Goal: Task Accomplishment & Management: Use online tool/utility

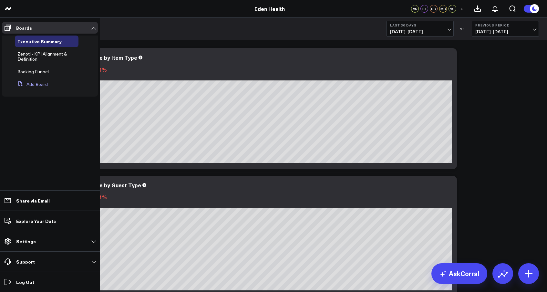
click at [34, 85] on button "Add Board" at bounding box center [31, 84] width 33 height 12
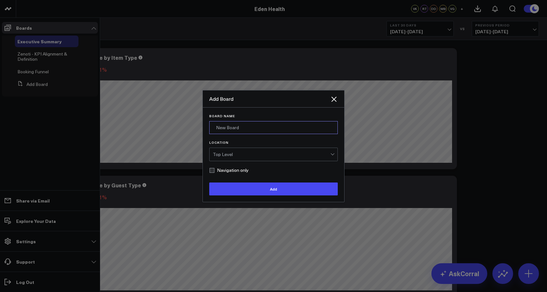
click at [230, 128] on input "Board Name" at bounding box center [273, 127] width 129 height 13
type input "EHC Path to Profitability"
click at [249, 151] on div "Top Level" at bounding box center [272, 154] width 118 height 13
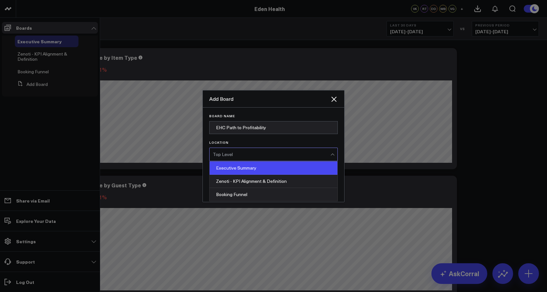
click at [251, 166] on div "Executive Summary" at bounding box center [274, 168] width 128 height 13
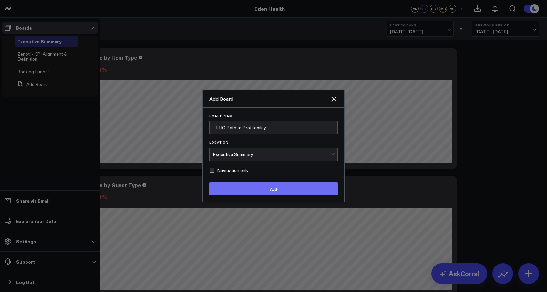
click at [275, 190] on button "Add" at bounding box center [273, 189] width 129 height 13
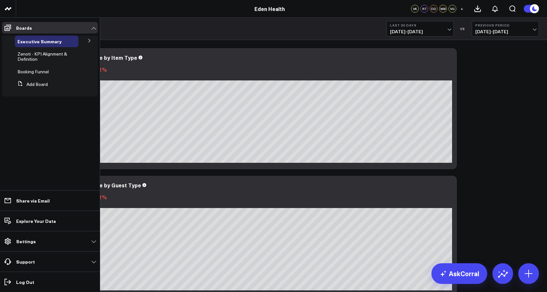
click at [91, 41] on icon at bounding box center [90, 41] width 4 height 4
click at [38, 57] on span "EHC Path to Profitability" at bounding box center [34, 55] width 26 height 11
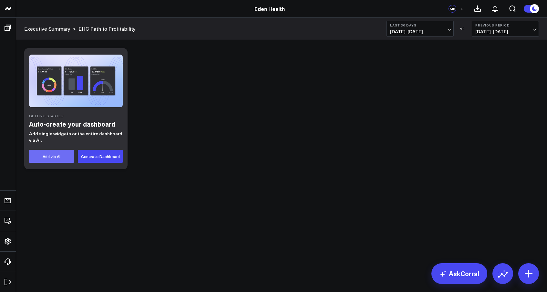
click at [53, 157] on button "Add via AI" at bounding box center [51, 156] width 45 height 13
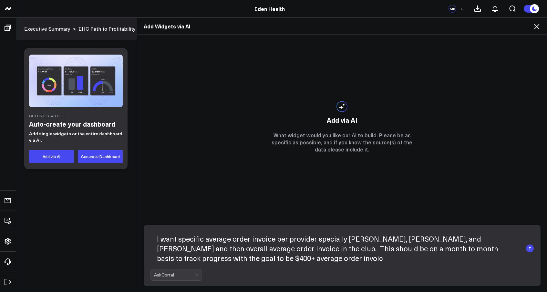
type textarea "I want specific average order invoice per provider specially [PERSON_NAME], [PE…"
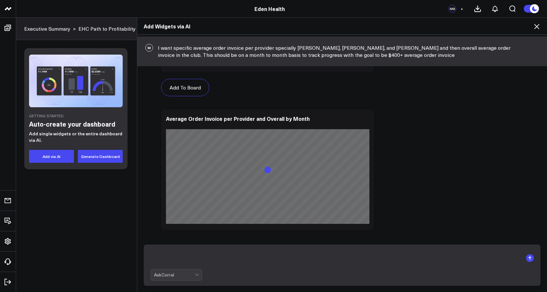
scroll to position [192, 0]
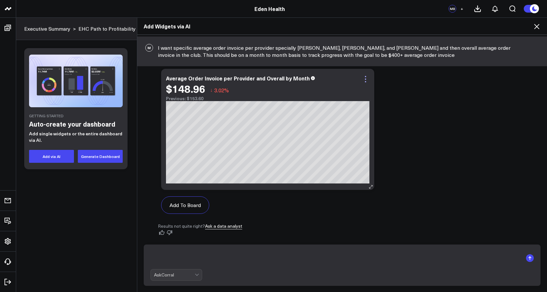
click at [365, 79] on icon at bounding box center [365, 78] width 1 height 1
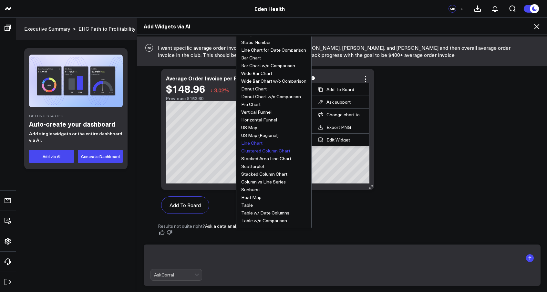
click at [251, 143] on button "Line Chart" at bounding box center [251, 143] width 21 height 5
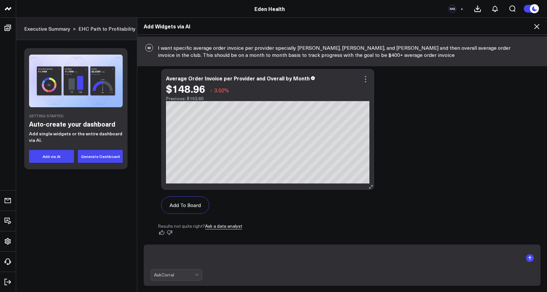
click at [366, 81] on icon at bounding box center [366, 79] width 8 height 8
click at [219, 259] on textarea at bounding box center [337, 258] width 373 height 17
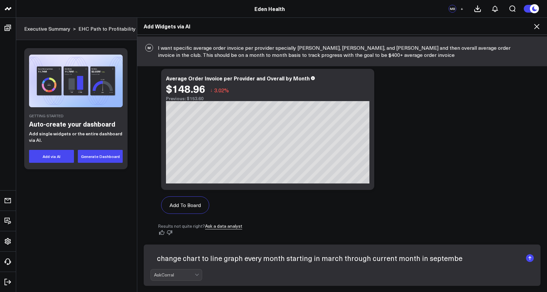
type textarea "change chart to line graph every month starting in march through current month …"
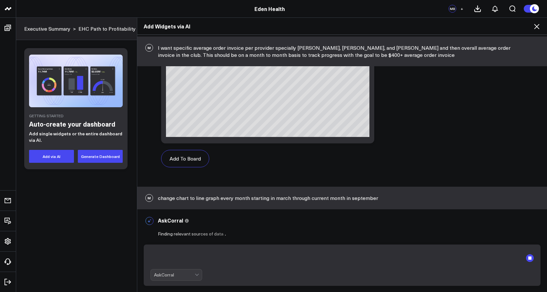
scroll to position [238, 0]
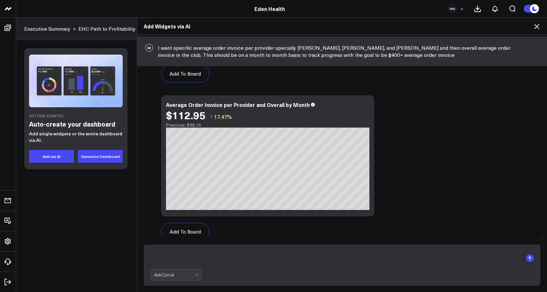
scroll to position [166, 0]
click at [366, 103] on icon at bounding box center [366, 105] width 8 height 8
click at [183, 255] on textarea at bounding box center [337, 258] width 373 height 17
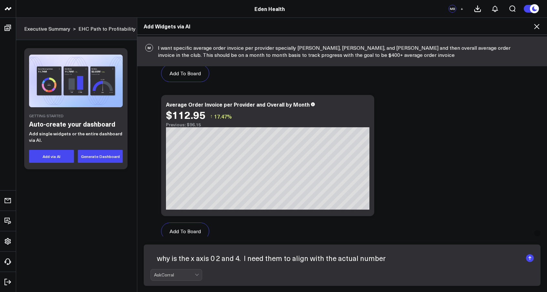
type textarea "why is the x axis 0 2 and 4. I need them to align with the actual numbers"
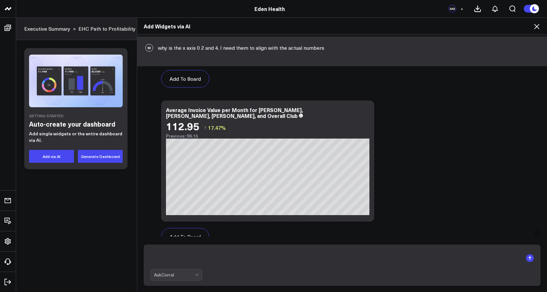
scroll to position [924, 0]
click at [257, 111] on div "Average Invoice Value per Month for [PERSON_NAME], [PERSON_NAME], [PERSON_NAME]…" at bounding box center [234, 112] width 137 height 13
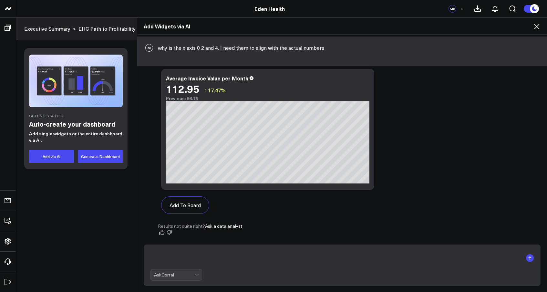
scroll to position [955, 0]
click at [367, 81] on icon at bounding box center [366, 79] width 8 height 8
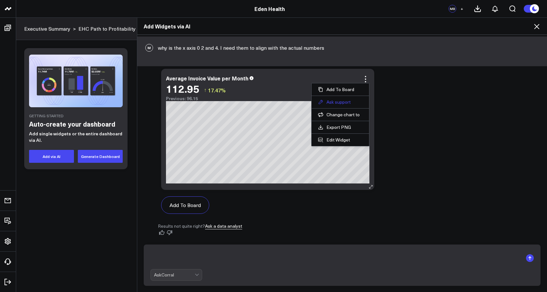
click at [336, 102] on button "Ask support" at bounding box center [340, 102] width 45 height 6
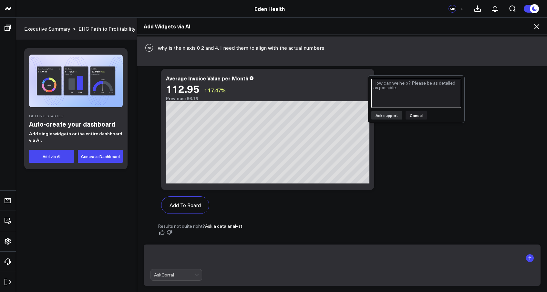
click at [405, 89] on textarea at bounding box center [416, 93] width 90 height 29
type textarea "I see that the x axis is 0-4. I need it to reflect the actual numbers as above …"
click at [386, 119] on button "Ask support" at bounding box center [386, 115] width 31 height 8
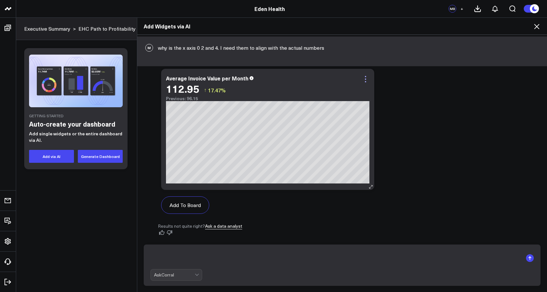
click at [365, 80] on icon at bounding box center [366, 79] width 8 height 8
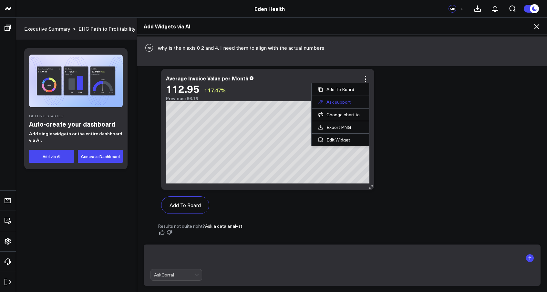
click at [343, 102] on button "Ask support" at bounding box center [340, 102] width 45 height 6
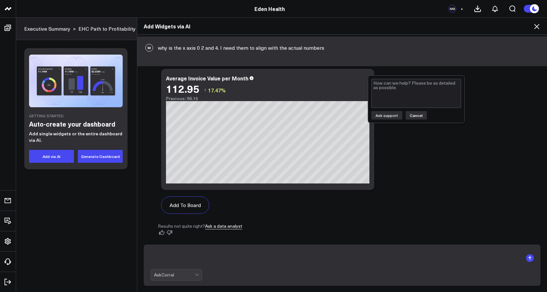
click at [418, 114] on button "Cancel" at bounding box center [416, 115] width 21 height 8
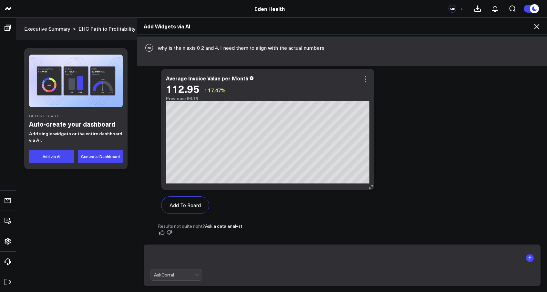
click at [366, 79] on icon at bounding box center [366, 79] width 8 height 8
click at [425, 119] on div "Add To Board Executive Summary EHC Path to Profitability Zenoti - KPI Alignment…" at bounding box center [342, 66] width 369 height 316
click at [224, 258] on textarea at bounding box center [337, 258] width 373 height 17
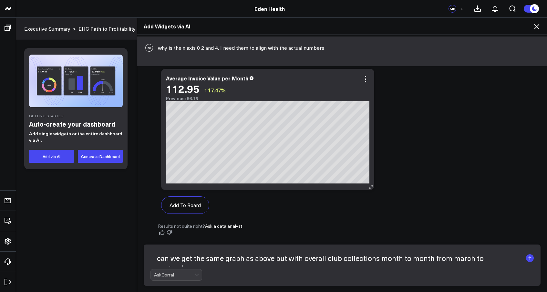
type textarea "can we get the same graph as above but with overall club collections month to m…"
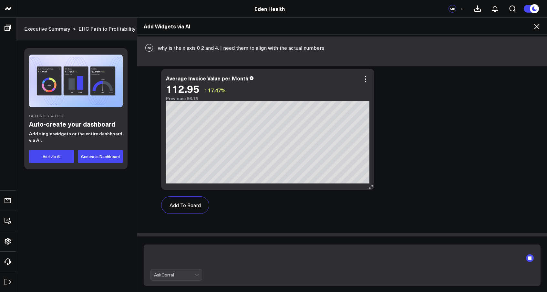
scroll to position [1001, 0]
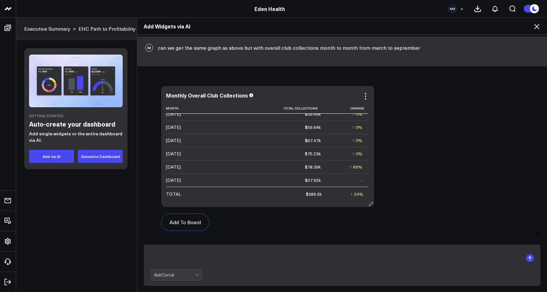
scroll to position [19, 0]
click at [391, 168] on div "Add To Board Executive Summary EHC Path to Profitability Zenoti - KPI Alignment…" at bounding box center [342, 241] width 369 height 316
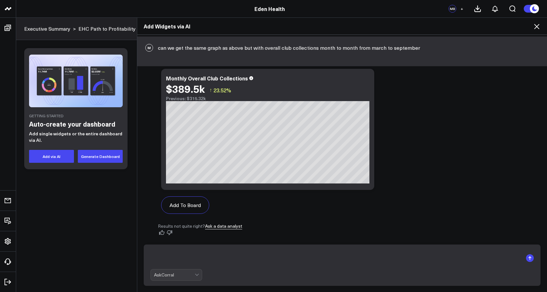
scroll to position [1336, 0]
click at [254, 254] on textarea at bounding box center [337, 258] width 373 height 17
type textarea "I"
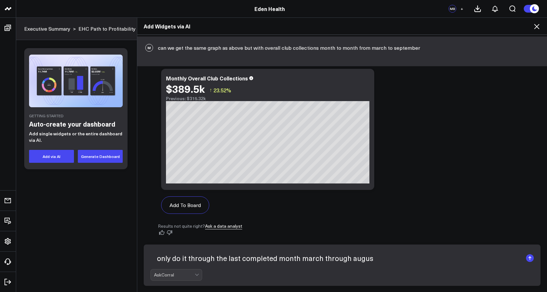
type textarea "only do it through the last completed month march through august"
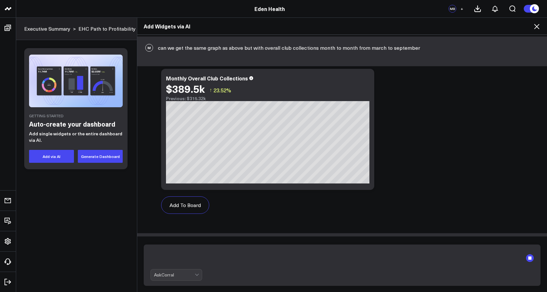
scroll to position [1383, 0]
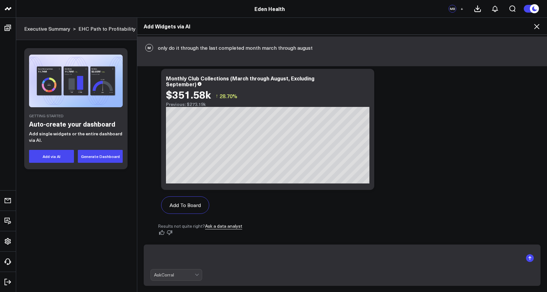
scroll to position [1876, 0]
click at [368, 78] on icon at bounding box center [366, 79] width 8 height 8
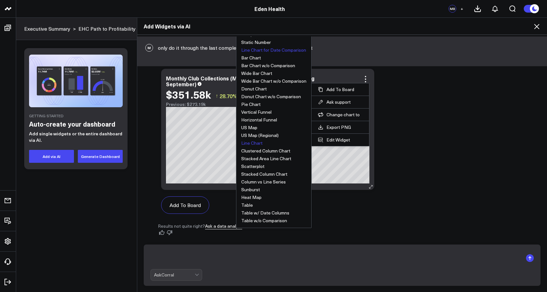
click at [250, 142] on button "Line Chart" at bounding box center [251, 143] width 21 height 5
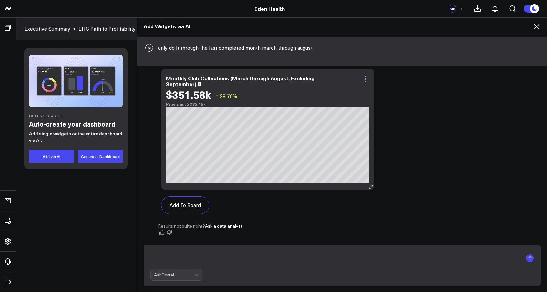
click at [367, 79] on icon at bounding box center [366, 79] width 8 height 8
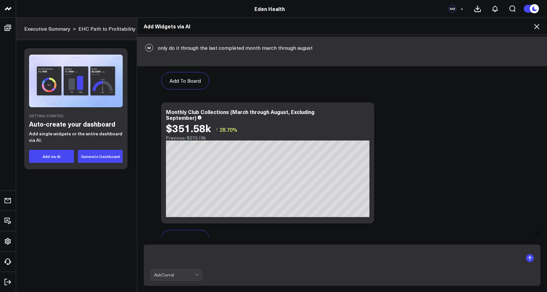
scroll to position [1857, 0]
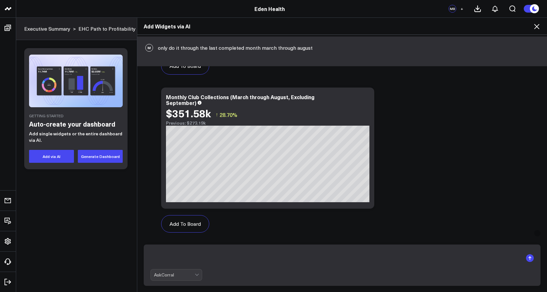
click at [219, 257] on textarea at bounding box center [337, 258] width 373 height 17
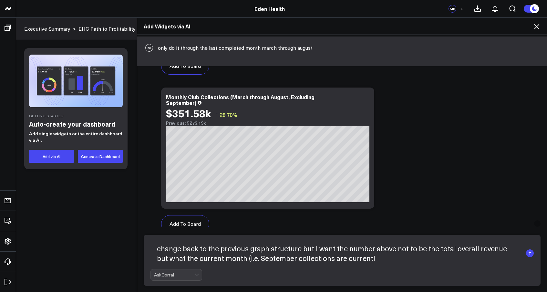
type textarea "change back to the previous graph structure but I want the number above not to …"
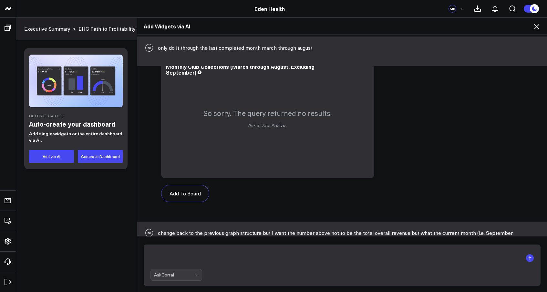
scroll to position [1996, 0]
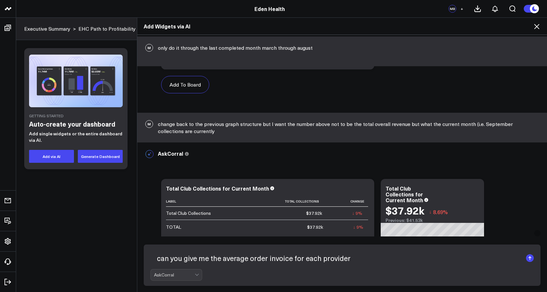
type textarea "can you give me the average order invoice for each provider"
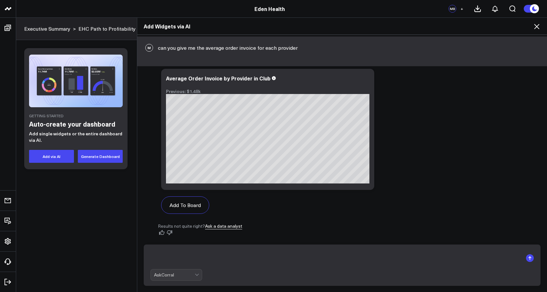
scroll to position [2804, 0]
click at [216, 252] on textarea at bounding box center [337, 258] width 373 height 17
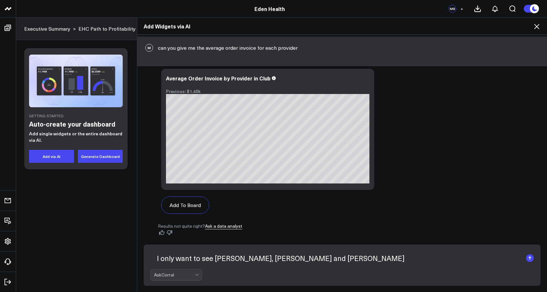
type textarea "I only want to see [PERSON_NAME], [PERSON_NAME] and [PERSON_NAME]"
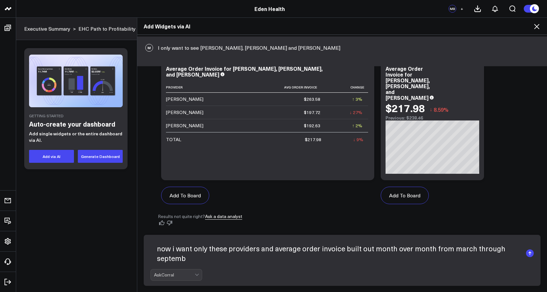
scroll to position [3185, 0]
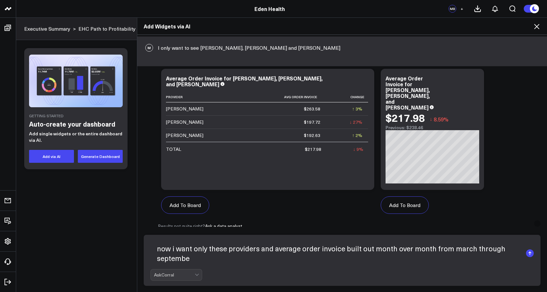
type textarea "now i want only these providers and average order invoice built out month over …"
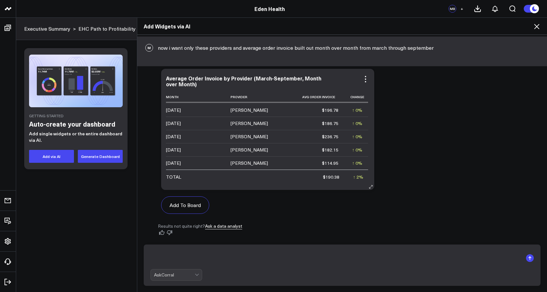
scroll to position [3409, 0]
type textarea "looks good but want that in a line graph"
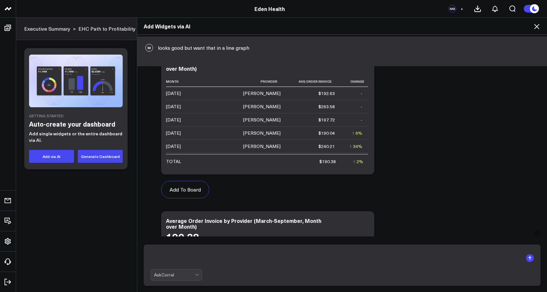
scroll to position [3635, 0]
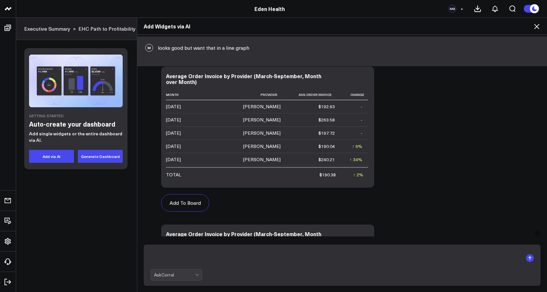
paste textarea "Pacing to $200K (primary) — Combo line/area X: day of month; Y: revenue. Series…"
type textarea "Pacing to $200K (primary) — Combo line/area X: day of month; Y: revenue. Series…"
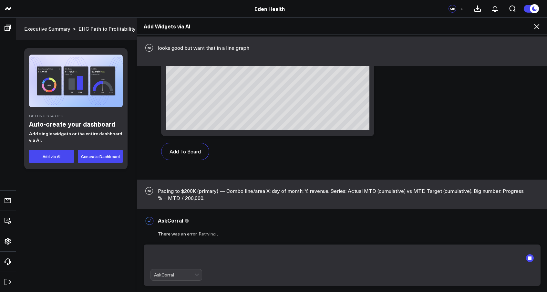
click at [185, 257] on textarea at bounding box center [337, 258] width 373 height 17
paste textarea "AOV & % ≥ $400 — Dual-axis: Left Y: daily AOV (line) with $400 target band. Rig…"
type textarea "AOV & % ≥ $400 — Dual-axis: Left Y: daily AOV (line) with $400 target band. Rig…"
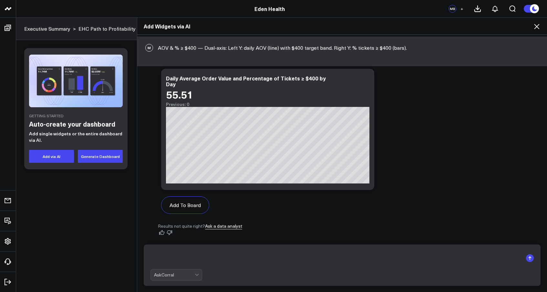
scroll to position [4396, 0]
click at [166, 258] on textarea at bounding box center [337, 258] width 373 height 17
paste textarea "-- Daily revenue & AOV SELECT DATE(invoice_datetime AT TIME ZONE '[GEOGRAPHIC_D…"
type textarea "-- Daily revenue & AOV SELECT DATE(invoice_datetime AT TIME ZONE '[GEOGRAPHIC_D…"
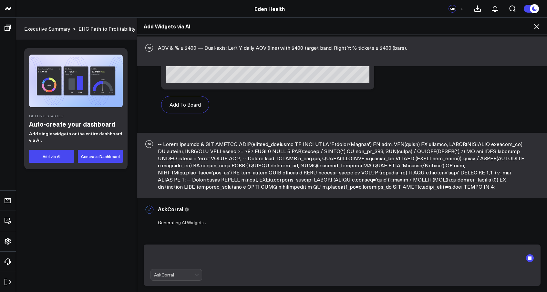
scroll to position [4497, 0]
paste textarea "Please stand up a daily exec dashboard for Eden with the attached KPI definitio…"
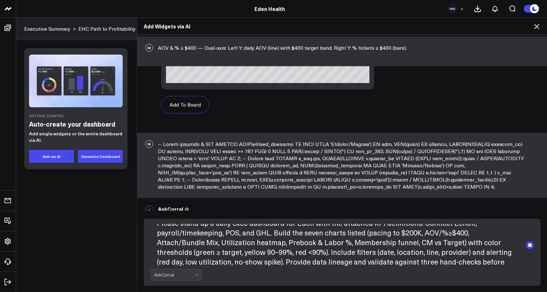
scroll to position [4523, 0]
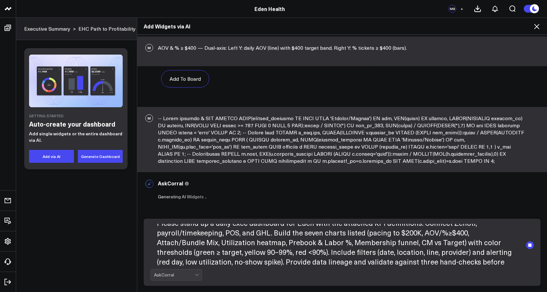
click at [194, 274] on div "AskCorral" at bounding box center [174, 274] width 41 height 5
click at [483, 260] on textarea "Please stand up a daily exec dashboard for Eden with the attached KPI definitio…" at bounding box center [337, 245] width 373 height 43
type textarea "Please stand up a daily exec dashboard for Eden with the attached KPI definitio…"
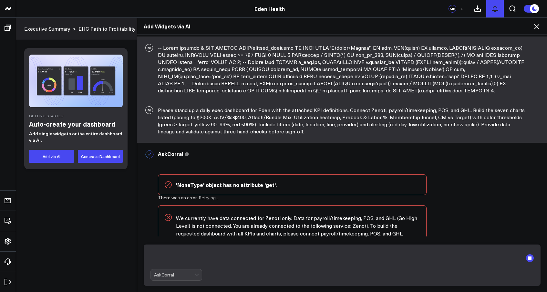
scroll to position [4674, 0]
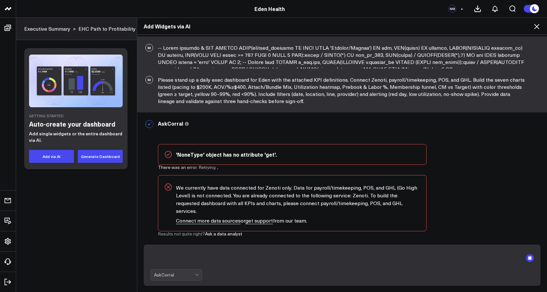
paste textarea "Please build the attached Zenoti-only exec dashboard with the seven charts and …"
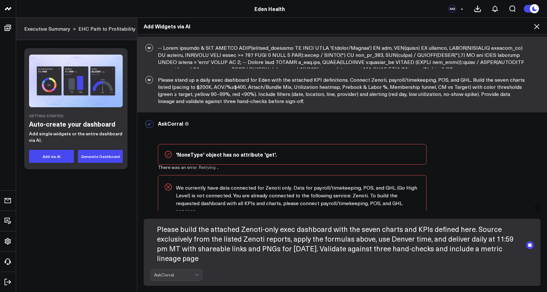
scroll to position [19, 0]
paste textarea "6) Lore ipsumd (sitame cons Adipis elits) Doeius temp/incidi utlab etdolore Mag…"
type textarea "Loremi dolor sit ametcons Adipis-elit sedd eiusmodte inci utl etdol magnaa eni …"
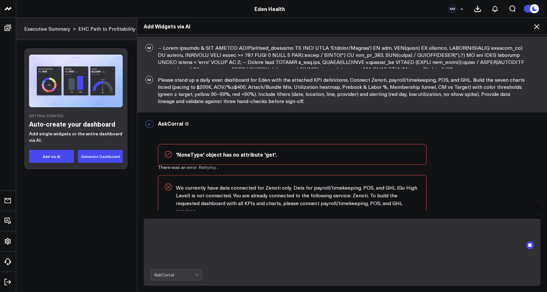
scroll to position [0, 0]
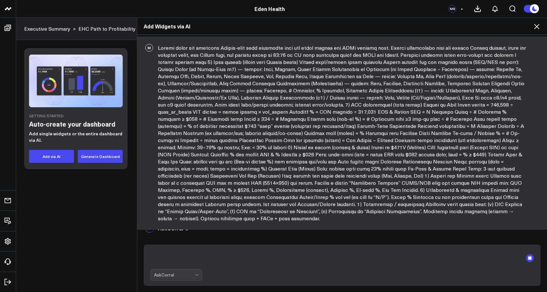
paste textarea "Pacing to $200K (Primary) Type: cumulative line (Actual MTD) vs line (MTD Targe…"
type textarea "Pacing to $200K (Primary) Type: cumulative line (Actual MTD) vs line (MTD Targe…"
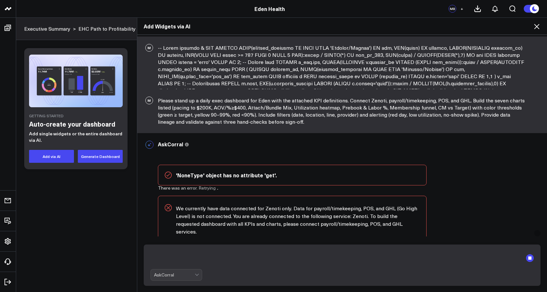
scroll to position [4653, 0]
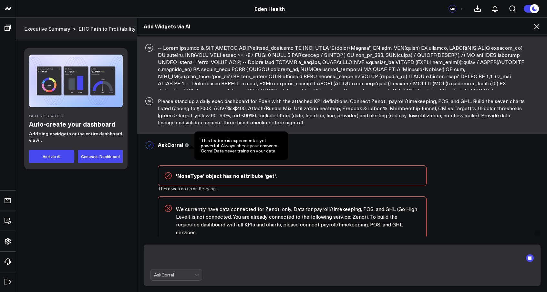
click at [185, 146] on icon at bounding box center [187, 145] width 4 height 4
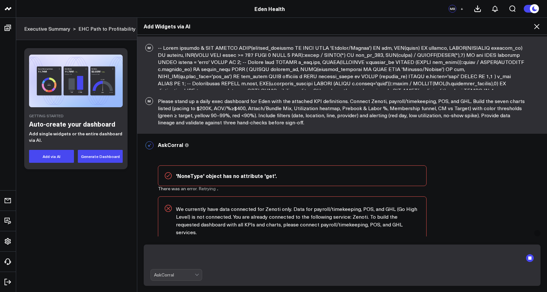
click at [329, 154] on div "AskCorral This feature is experimental, yet powerful. Always check your answers…" at bounding box center [342, 145] width 369 height 22
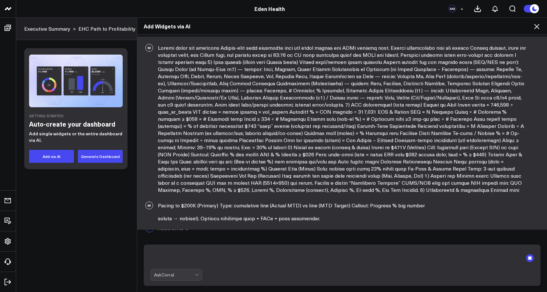
scroll to position [4951, 0]
click at [536, 27] on icon at bounding box center [537, 27] width 8 height 8
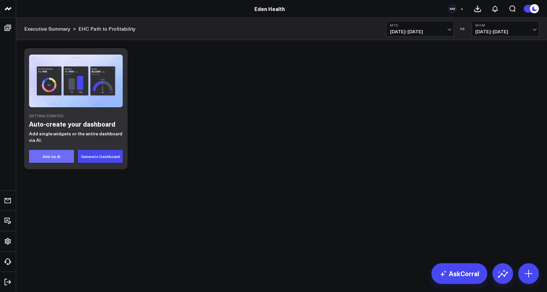
click at [57, 156] on button "Add via AI" at bounding box center [51, 156] width 45 height 13
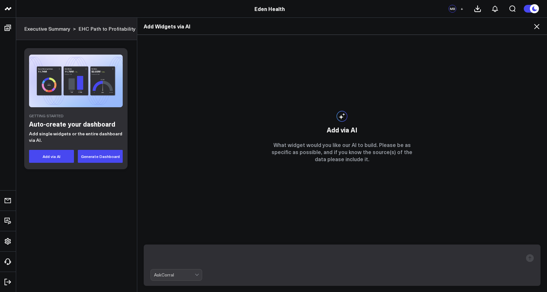
paste textarea "lease build the attached Zenoti-only exec dashboard with the seven charts and K…"
type textarea "lease build the attached Zenoti-only exec dashboard with the seven charts and K…"
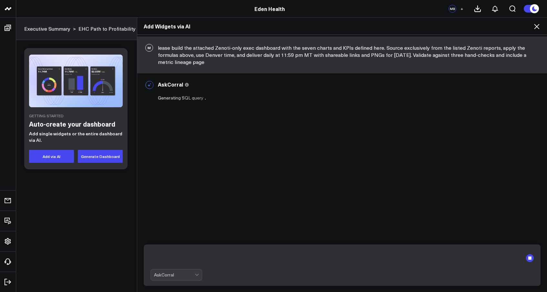
paste textarea "Loremip: Dolo Sita Consectet (Adipis-elit) Seddoeiu: Tempori/Utlabo Etdo: $360,…"
type textarea "Loremip: Dolo Sita Consectet (Adipis-elit) Seddoeiu: Tempori/Utlabo Etdo: $360,…"
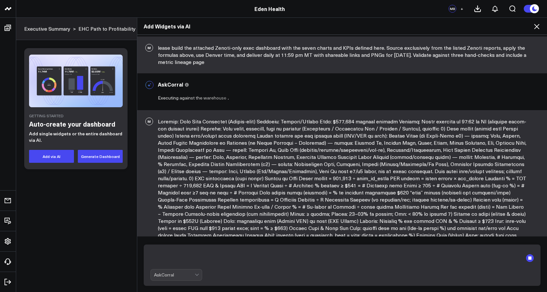
scroll to position [87, 0]
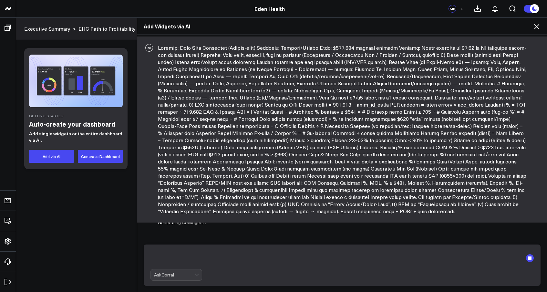
click at [538, 27] on icon at bounding box center [537, 27] width 8 height 8
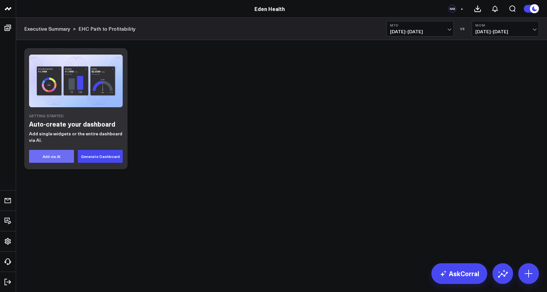
click at [59, 162] on button "Add via AI" at bounding box center [51, 156] width 45 height 13
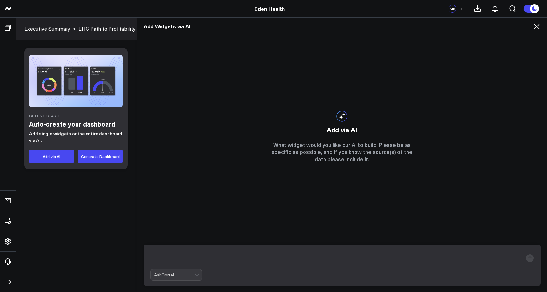
paste textarea "LOREMIP: Dolo Sita Consectet (ADIPIS-ELIT) SEDDOEIU: Tempori/Utlabo (ET) DOLORE…"
type textarea "LOREMIP: Dolo Sita Consectet (ADIPIS-ELIT) SEDDOEIU: Tempori/Utlabo (ET) DOLORE…"
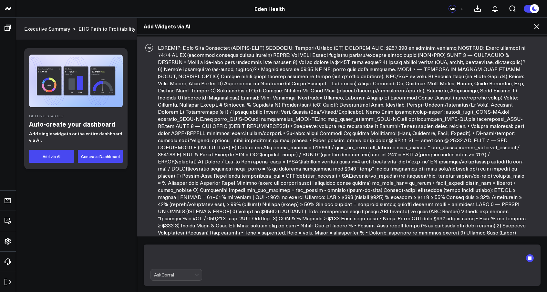
scroll to position [127, 0]
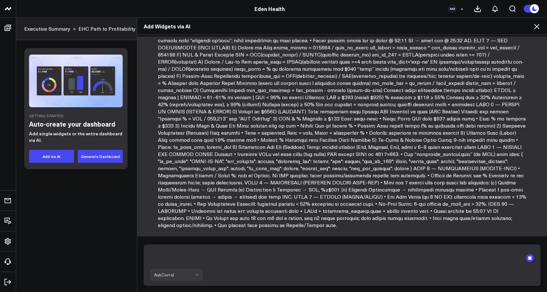
scroll to position [138, 0]
type textarea "j"
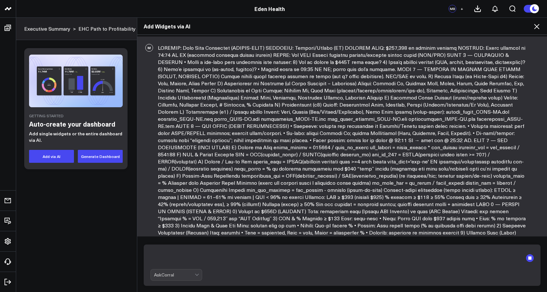
scroll to position [0, 0]
click at [95, 157] on div "Add Widgets via AI M AskCorral This feature is experimental, yet powerful. Alwa…" at bounding box center [273, 154] width 547 height 275
click at [178, 259] on textarea at bounding box center [337, 258] width 373 height 17
click at [197, 277] on div at bounding box center [197, 274] width 5 height 11
click at [218, 252] on textarea at bounding box center [337, 258] width 373 height 17
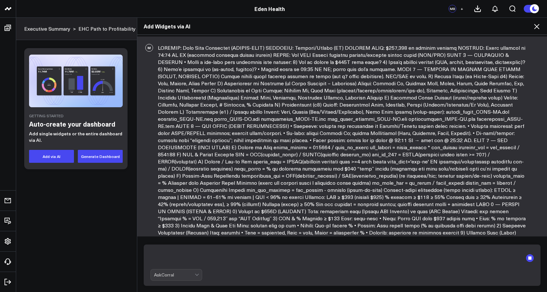
click at [203, 273] on div "AskCorral" at bounding box center [343, 275] width 384 height 12
click at [198, 274] on div at bounding box center [197, 274] width 5 height 11
click at [154, 254] on div "Select Mode AskCorral Modify Widget Add Board Instant Insights" at bounding box center [177, 241] width 48 height 48
click at [161, 253] on div "Add Board" at bounding box center [179, 253] width 45 height 7
click at [332, 253] on textarea at bounding box center [337, 258] width 373 height 17
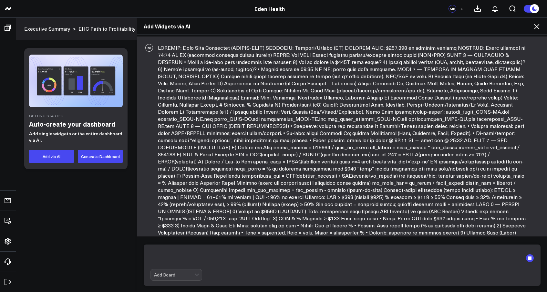
paste textarea "LOREMIP: Dolo Sita Consectet (ADIPIS-ELIT) SEDDOEIU: Tempori/Utlabo (ET) DOLORE…"
type textarea "LOREMIP: Dolo Sita Consectet (ADIPIS-ELIT) SEDDOEIU: Tempori/Utlabo (ET) DOLORE…"
click at [538, 29] on icon at bounding box center [537, 27] width 8 height 8
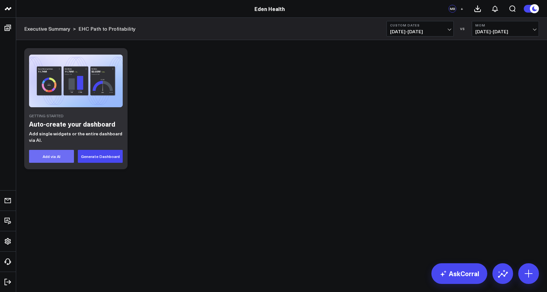
click at [47, 157] on button "Add via AI" at bounding box center [51, 156] width 45 height 13
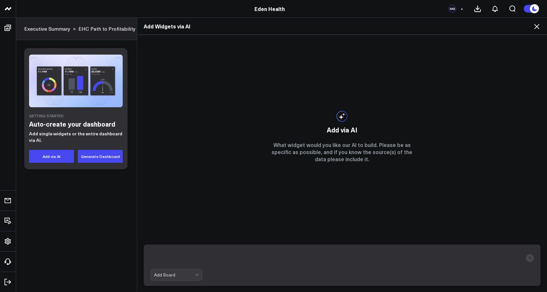
type textarea "LOREMIP: Dolo Sita Consectet (ADIPIS-ELIT) SEDDOEIU: Tempori/Utlabo (ET) DOLORE…"
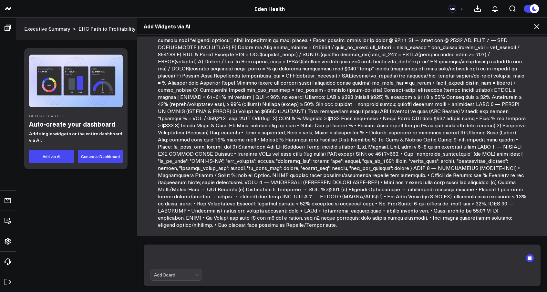
scroll to position [127, 0]
click at [537, 26] on icon at bounding box center [536, 26] width 5 height 5
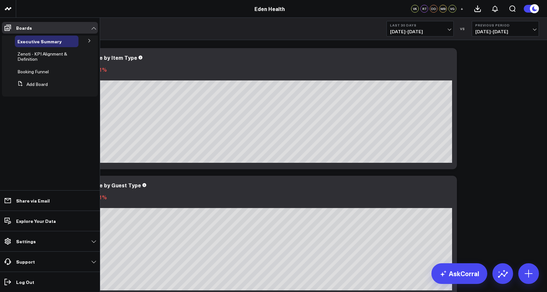
click at [88, 42] on icon at bounding box center [90, 41] width 4 height 4
click at [73, 53] on icon at bounding box center [73, 53] width 1 height 1
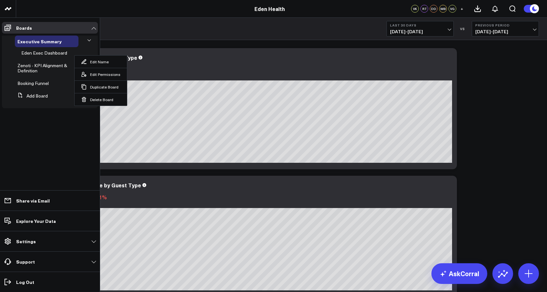
click at [88, 42] on icon at bounding box center [89, 40] width 4 height 4
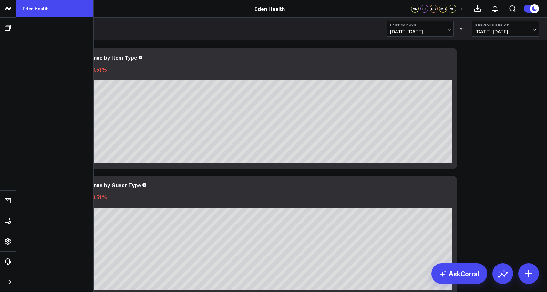
click at [41, 9] on link "Eden Health" at bounding box center [54, 8] width 77 height 17
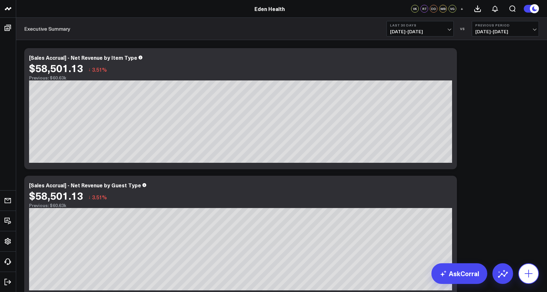
click at [529, 274] on icon at bounding box center [529, 274] width 8 height 8
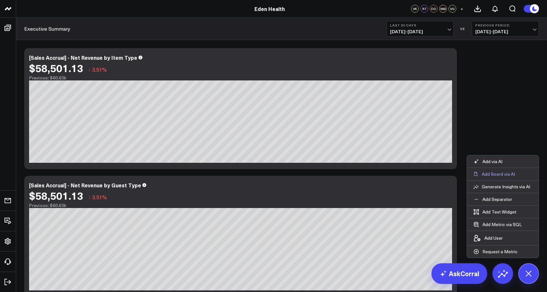
click at [505, 175] on p "Add Board via AI" at bounding box center [498, 174] width 33 height 6
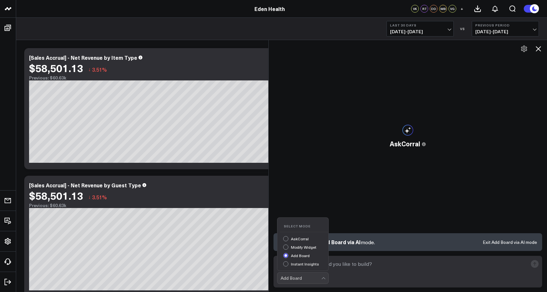
click at [325, 278] on div at bounding box center [323, 278] width 5 height 11
click at [326, 266] on textarea at bounding box center [402, 264] width 251 height 12
paste textarea "LOREMIP: Dolo Sita Consectet (ADIPIS-ELIT) SEDDOEIU: Tempori/Utlabo (ET) DOLORE…"
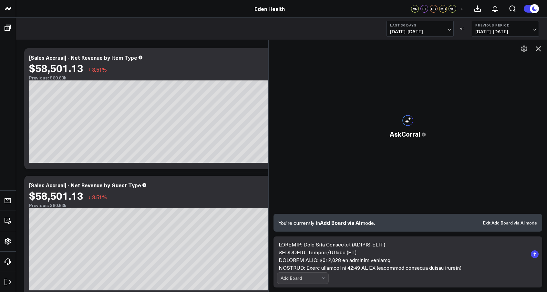
scroll to position [1260, 0]
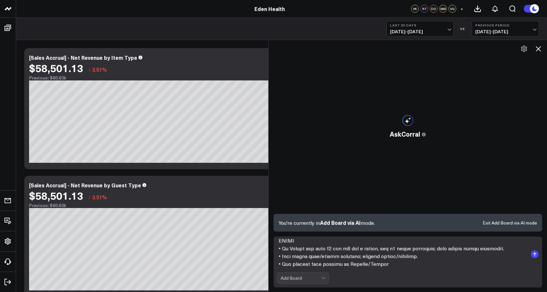
type textarea "LOREMIP: Dolo Sita Consectet (ADIPIS-ELIT) SEDDOEIU: Tempori/Utlabo (ET) DOLORE…"
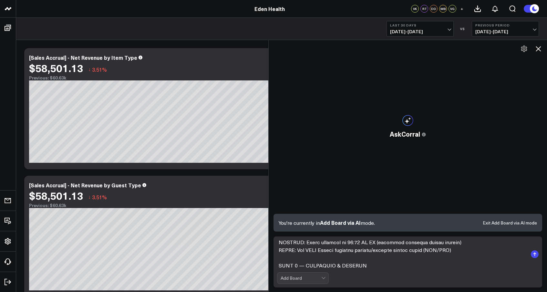
scroll to position [0, 0]
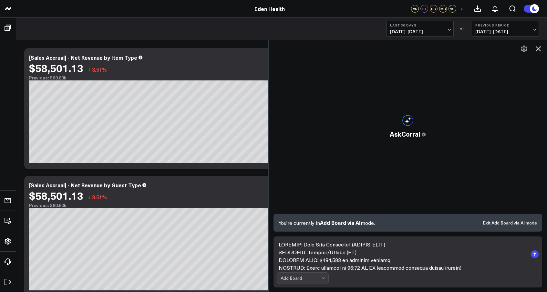
drag, startPoint x: 385, startPoint y: 264, endPoint x: 315, endPoint y: 193, distance: 98.9
click at [315, 193] on div "AskCorral This feature is experimental, yet powerful. Always check your answers…" at bounding box center [408, 166] width 278 height 252
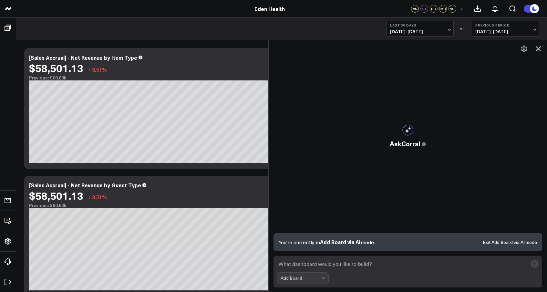
paste textarea "LOREMIP: Dolo Sita Consectet (ADIPIS-ELIT) SEDDOEIU: Tempori/Utlabo (ET) DOLORE…"
type textarea "LOREMIP: Dolo Sita Consectet (ADIPIS-ELIT) SEDDOEIU: Tempori/Utlabo (ET) DOLORE…"
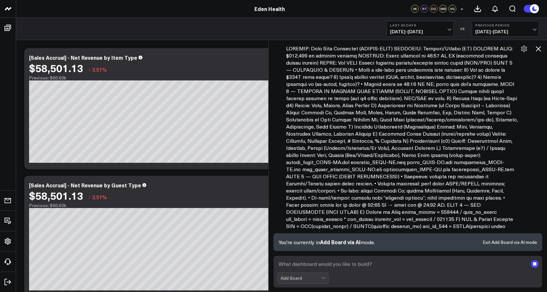
scroll to position [294, 0]
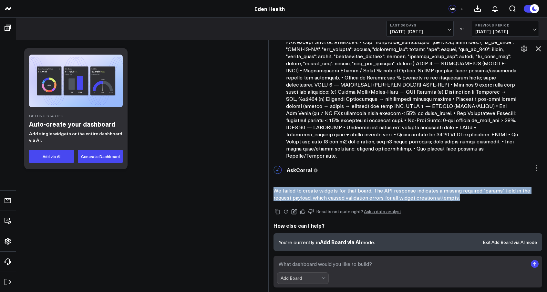
drag, startPoint x: 457, startPoint y: 192, endPoint x: 275, endPoint y: 183, distance: 183.0
click at [275, 187] on p "We failed to create widgets for that board. The API response indicates a missin…" at bounding box center [403, 194] width 258 height 14
copy p "We failed to create widgets for that board. The API response indicates a missin…"
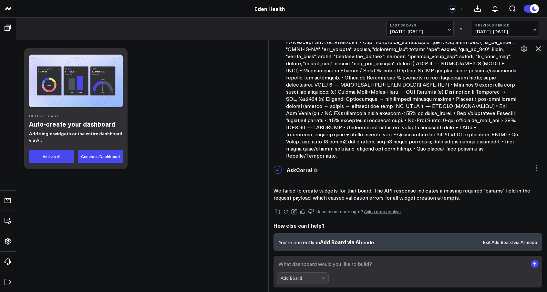
click at [314, 265] on textarea at bounding box center [402, 264] width 251 height 12
paste textarea "{ "version": 1, "params": { "title": "Pacing to $200K", "chart_type": "line", "…"
type textarea "{ "version": 1, "params": { "title": "Pacing to $200K", "chart_type": "line", "…"
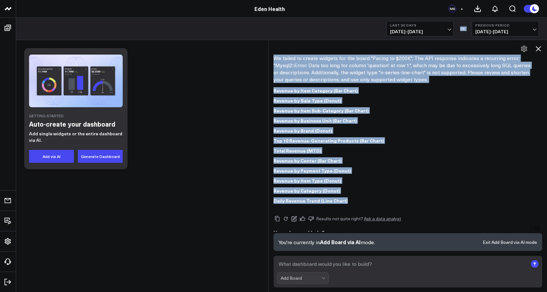
scroll to position [560, 0]
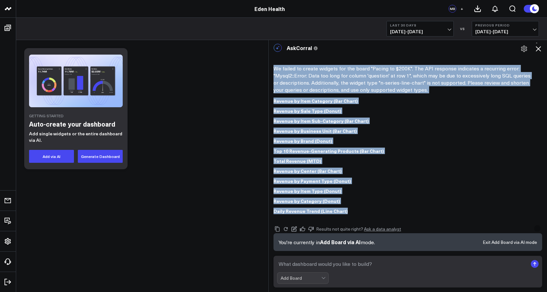
drag, startPoint x: 347, startPoint y: 188, endPoint x: 271, endPoint y: 59, distance: 149.4
click at [271, 59] on div "AskCorral This feature is experimental, yet powerful. Always check your answers…" at bounding box center [408, 148] width 278 height 216
copy div "We failed to create widgets for the board "Pacing to $200K". The API response i…"
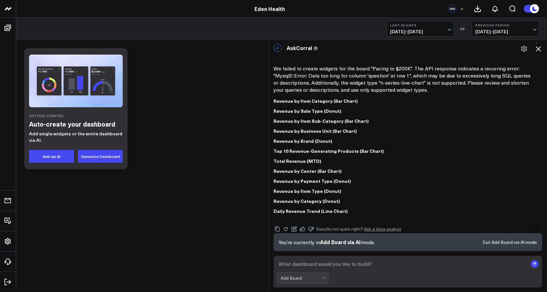
click at [311, 264] on textarea at bounding box center [402, 264] width 251 height 12
paste textarea "-- Invoices month-to-date (MTD) CREATE OR REPLACE VIEW v_invoices_mtd AS SELECT…"
type textarea "-- Invoices month-to-date (MTD) CREATE OR REPLACE VIEW v_invoices_mtd AS SELECT…"
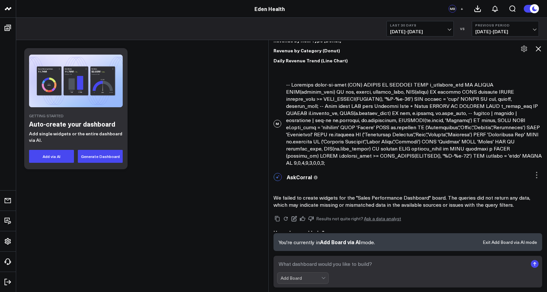
scroll to position [0, 0]
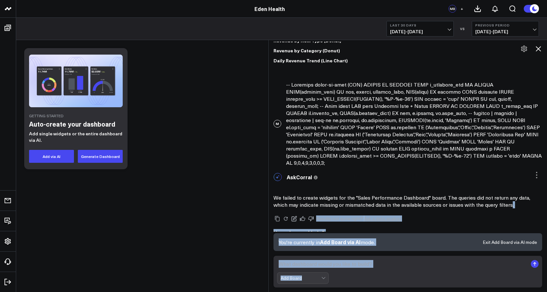
drag, startPoint x: 509, startPoint y: 192, endPoint x: 270, endPoint y: 184, distance: 239.8
click at [270, 184] on div "M AskCorral This feature is experimental, yet powerful. Always check your answe…" at bounding box center [407, 166] width 279 height 252
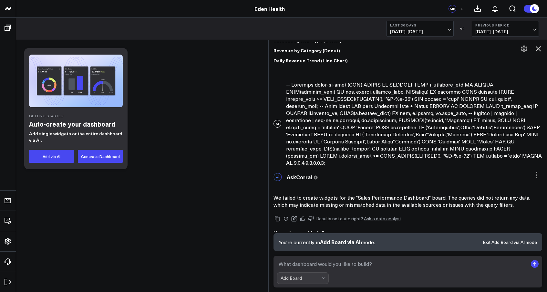
click at [310, 184] on div "We failed to create widgets for the "Sales Performance Dashboard" board. The qu…" at bounding box center [408, 196] width 269 height 24
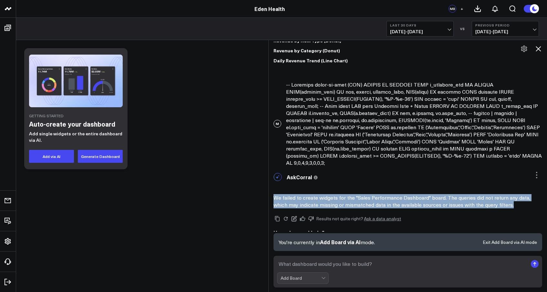
drag, startPoint x: 274, startPoint y: 182, endPoint x: 510, endPoint y: 187, distance: 235.8
click at [510, 194] on p "We failed to create widgets for the "Sales Performance Dashboard" board. The qu…" at bounding box center [403, 201] width 258 height 14
copy p "We failed to create widgets for the "Sales Performance Dashboard" board. The qu…"
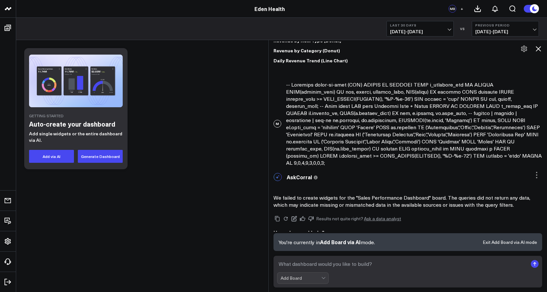
click at [311, 263] on textarea at bounding box center [402, 264] width 251 height 12
paste textarea "-- If server time is fine, use CURDATE(). SET @start := DATE_FORMAT(CURDATE(), …"
type textarea "-- If server time is fine, use CURDATE(). SET @start := DATE_FORMAT(CURDATE(), …"
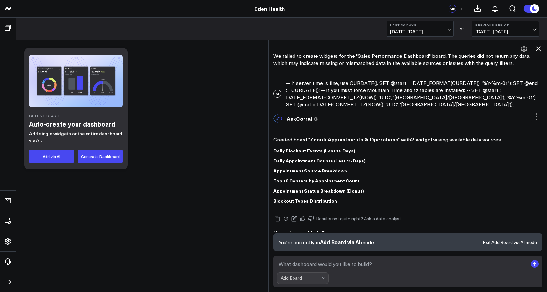
paste textarea "-- 1A) Do we have the tables we expect? SHOW TABLES LIKE 'invoice%'; SHOW TABLE…"
type textarea "-- 1A) Do we have the tables we expect? SHOW TABLES LIKE 'invoice%'; SHOW TABLE…"
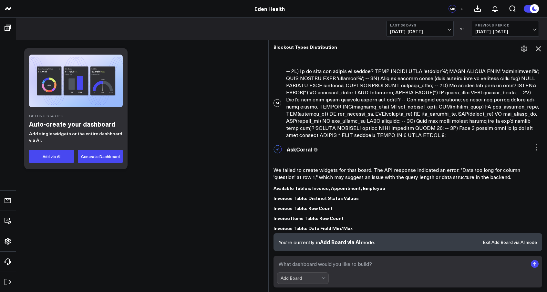
scroll to position [1039, 0]
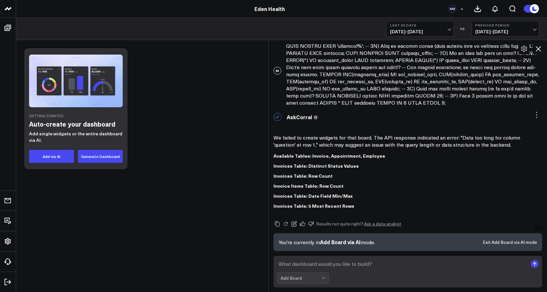
drag, startPoint x: 510, startPoint y: 164, endPoint x: 492, endPoint y: 163, distance: 17.8
click at [492, 173] on div "Invoices Table: Row Count" at bounding box center [408, 175] width 269 height 5
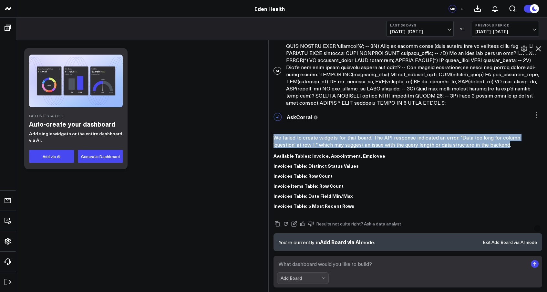
drag, startPoint x: 508, startPoint y: 129, endPoint x: 272, endPoint y: 124, distance: 236.2
click at [272, 124] on div "AskCorral This feature is experimental, yet powerful. Always check your answers…" at bounding box center [408, 180] width 278 height 141
copy p "We failed to create widgets for that board. The API response indicated an error…"
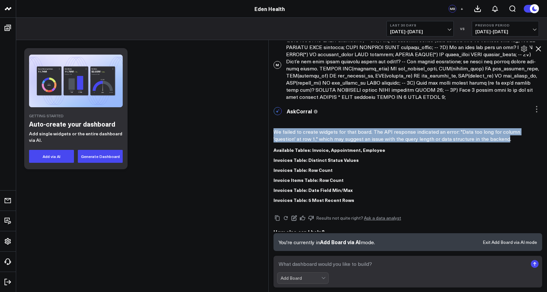
scroll to position [1044, 0]
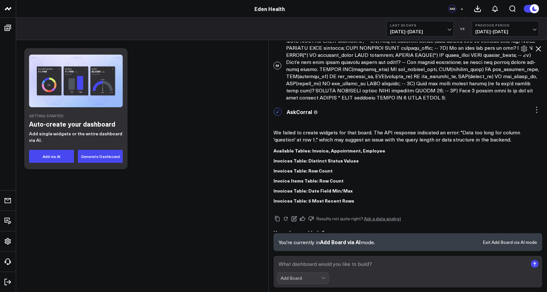
click at [325, 266] on textarea at bounding box center [402, 264] width 251 height 12
paste textarea "-- ONE SOURCE FOR ALL WIDGETS (MySQL 8+) -- Adjust column names if different in…"
type textarea "-- ONE SOURCE FOR ALL WIDGETS (MySQL 8+) -- Adjust column names if different in…"
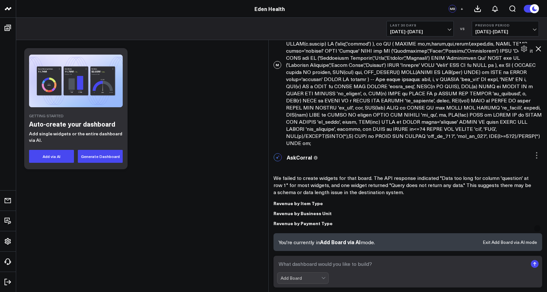
scroll to position [1285, 0]
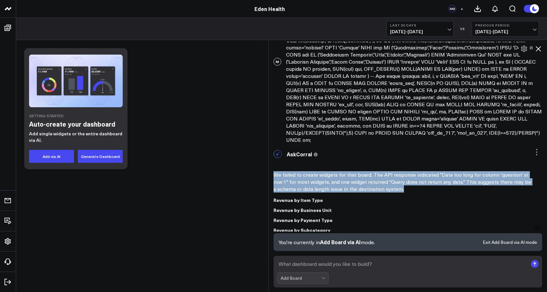
drag, startPoint x: 400, startPoint y: 176, endPoint x: 274, endPoint y: 157, distance: 127.1
click at [274, 171] on p "We failed to create widgets for that board. The API response indicated "Data to…" at bounding box center [403, 181] width 258 height 21
copy p "We failed to create widgets for that board. The API response indicated "Data to…"
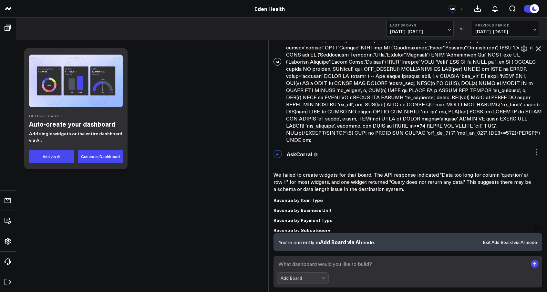
click at [312, 265] on textarea at bounding box center [402, 264] width 251 height 12
paste textarea "-- Invoices paid month-to-date CREATE OR REPLACE VIEW v_invoices_mtd AS SELECT …"
type textarea "-- Invoices paid month-to-date CREATE OR REPLACE VIEW v_invoices_mtd AS SELECT …"
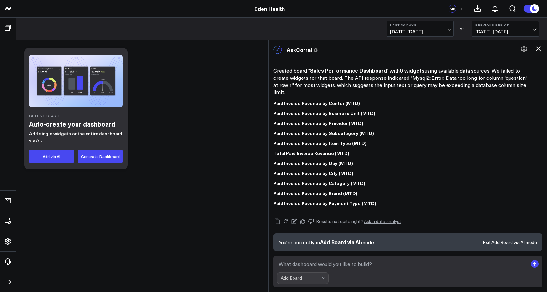
scroll to position [1669, 0]
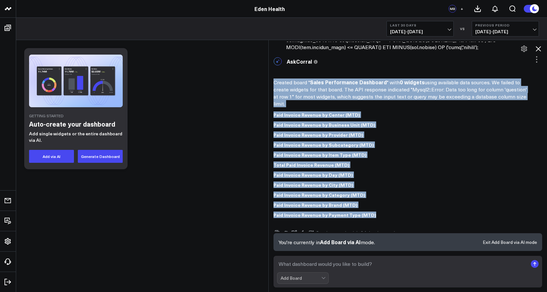
drag, startPoint x: 371, startPoint y: 185, endPoint x: 272, endPoint y: 59, distance: 159.9
click at [272, 59] on div "AskCorral This feature is experimental, yet powerful. Always check your answers…" at bounding box center [408, 157] width 278 height 206
copy div "Created board " Sales Performance Dashboard " with 0 widgets using available da…"
click at [425, 193] on div "Created board " Sales Performance Dashboard " with 0 widgets using available da…" at bounding box center [408, 146] width 269 height 154
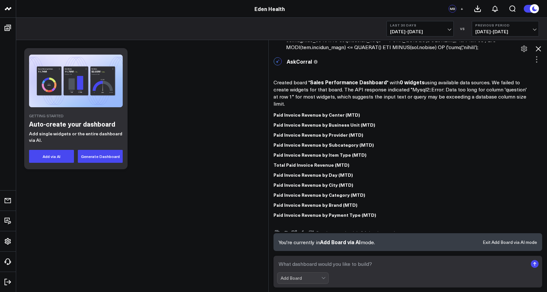
click at [295, 265] on textarea at bounding box center [402, 264] width 251 height 12
paste textarea "-- Month window in Mountain Time SET @s := DATE_FORMAT(CONVERT_TZ(NOW(),'UTC','…"
type textarea "-- Month window in Mountain Time SET @s := DATE_FORMAT(CONVERT_TZ(NOW(),'UTC','…"
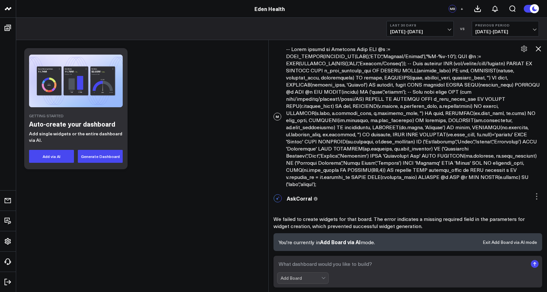
scroll to position [0, 0]
click at [316, 267] on textarea at bounding box center [402, 264] width 251 height 12
paste textarea "Goal: Build a “Sales Performance Dashboard” from Zenoti data only. Before creat…"
type textarea "Goal: Build a “Sales Performance Dashboard” from Zenoti data only. Before creat…"
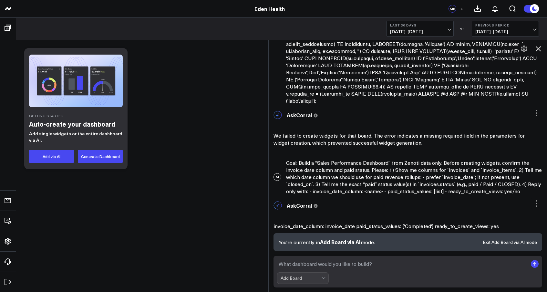
paste textarea "Use invoice_date_column = <INVOICE_DATE_COL_FROM_STEP_1> Use paid_status_values…"
type textarea "Use invoice_date_column = <INVOICE_DATE_COL_FROM_STEP_1> Use paid_status_values…"
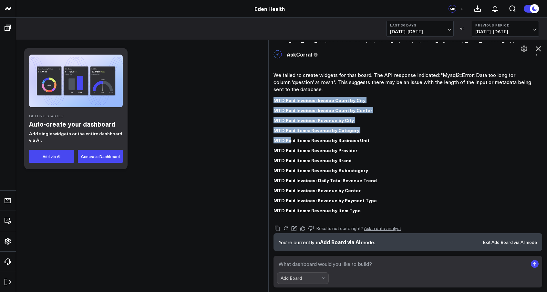
scroll to position [2286, 0]
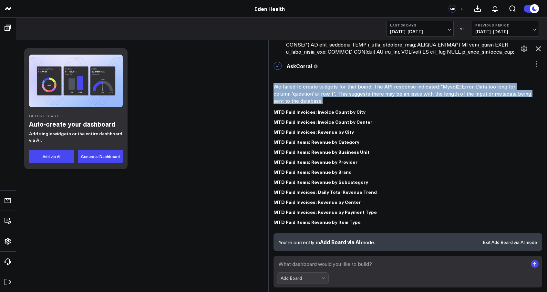
drag, startPoint x: 305, startPoint y: 105, endPoint x: 271, endPoint y: 53, distance: 62.1
click at [271, 58] on div "AskCorral This feature is experimental, yet powerful. Always check your answers…" at bounding box center [408, 162] width 278 height 209
copy p "We failed to create widgets for that board. The API response indicated: "Mysql2…"
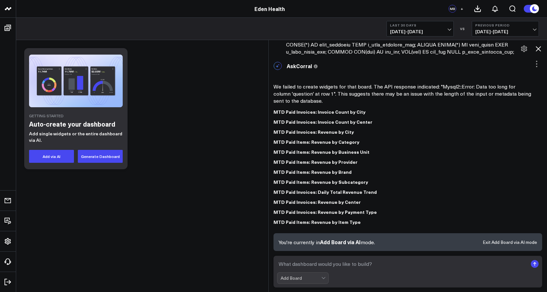
click at [324, 262] on textarea at bounding box center [402, 264] width 251 height 12
paste textarea "Step 2 — RUN SQL ONLY (no widgets yet). Use this minimal payload and reply with…"
type textarea "Step 2 — RUN SQL ONLY (no widgets yet). Use this minimal payload and reply with…"
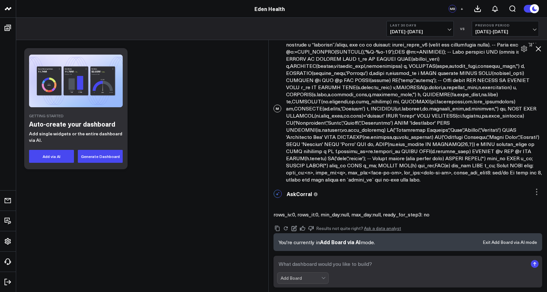
scroll to position [2483, 0]
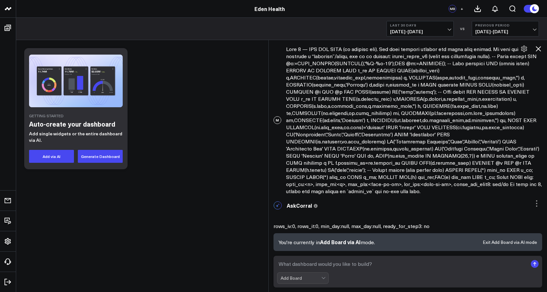
paste textarea "q2a SHOW COLUMNS FROM invoices;"
type textarea "q2a SHOW COLUMNS FROM invoices;"
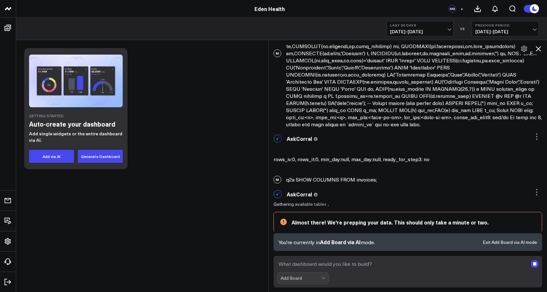
scroll to position [2550, 0]
paste textarea "q2b SHOW COLUMNS FROM invoice_items;"
type textarea "q2b SHOW COLUMNS FROM invoice_items;"
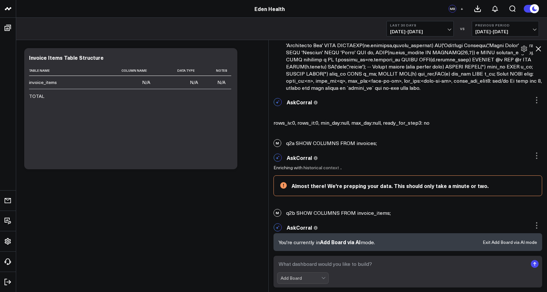
scroll to position [2624, 0]
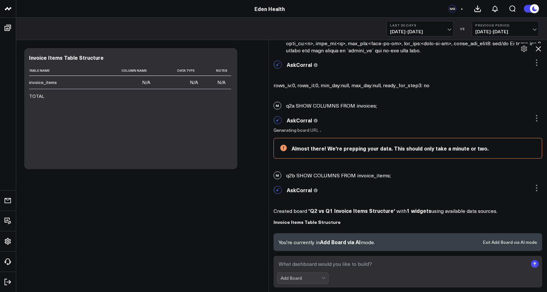
paste textarea "q2c SELECT COUNT(*) c, MIN(invoice_date) min_d, MAX(invoice_date) max_d FROM in…"
type textarea "q2c SELECT COUNT(*) c, MIN(invoice_date) min_d, MAX(invoice_date) max_d FROM in…"
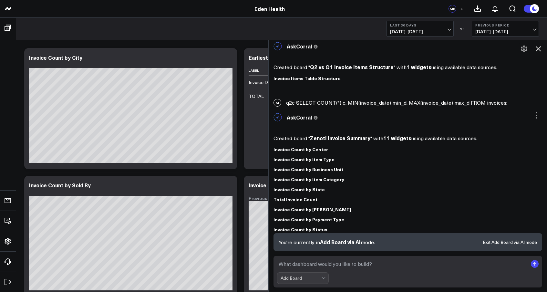
scroll to position [2805, 0]
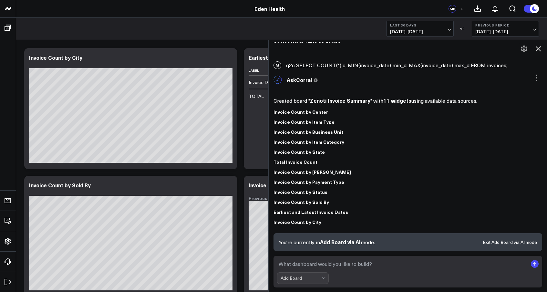
paste textarea "q2f SELECT DISTINCT status FROM invoices LIMIT 20;"
type textarea "q2f SELECT DISTINCT status FROM invoices LIMIT 20;"
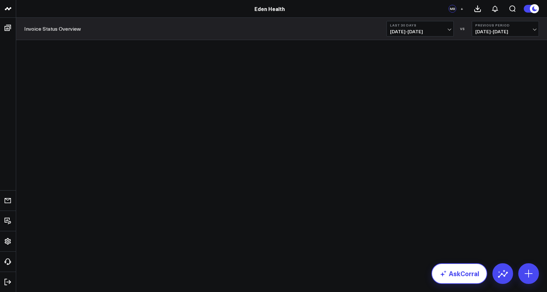
click at [462, 272] on link "AskCorral" at bounding box center [460, 273] width 56 height 21
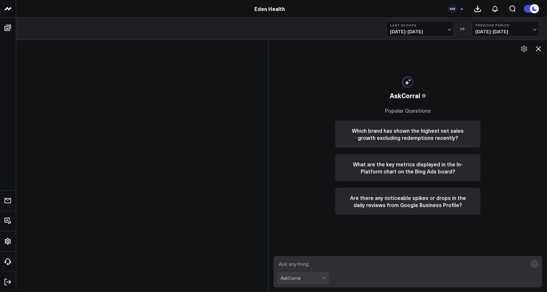
click at [541, 51] on icon at bounding box center [538, 48] width 5 height 5
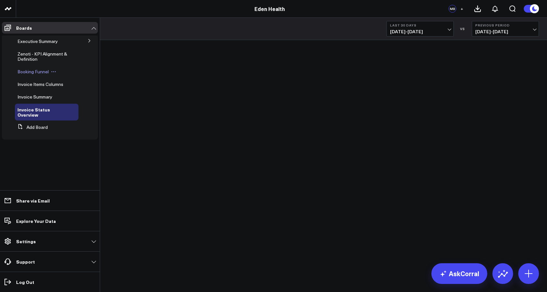
click at [37, 73] on span "Booking Funnel" at bounding box center [32, 71] width 31 height 6
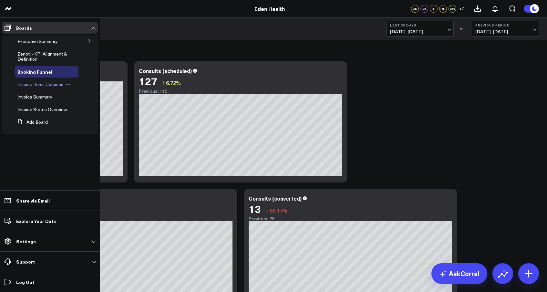
click at [27, 83] on span "Invoice Items Columns" at bounding box center [40, 84] width 46 height 6
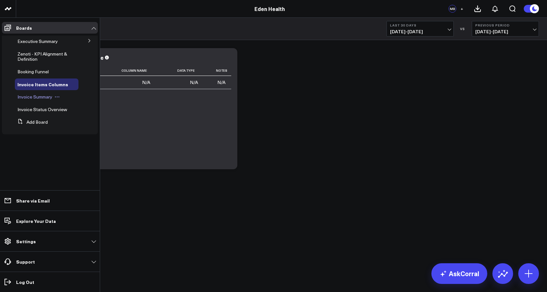
click at [22, 100] on div "Invoice Summary" at bounding box center [47, 97] width 64 height 12
click at [30, 96] on span "Invoice Summary" at bounding box center [34, 97] width 35 height 6
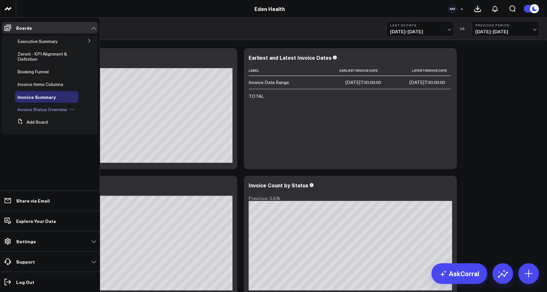
click at [25, 112] on span "Invoice Status Overview" at bounding box center [42, 109] width 50 height 6
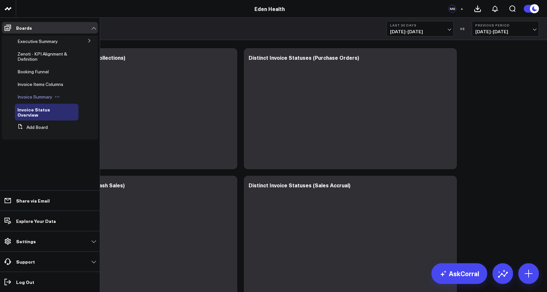
click at [27, 98] on span "Invoice Summary" at bounding box center [34, 97] width 35 height 6
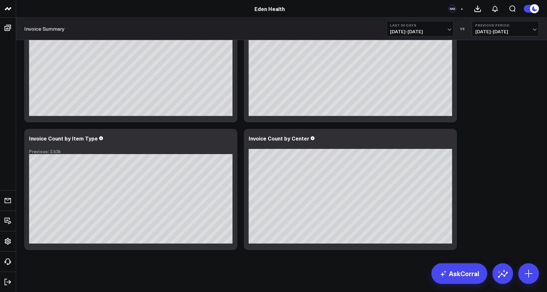
scroll to position [557, 0]
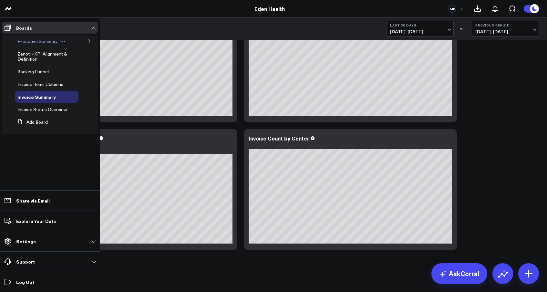
click at [33, 42] on span "Executive Summary" at bounding box center [37, 41] width 40 height 6
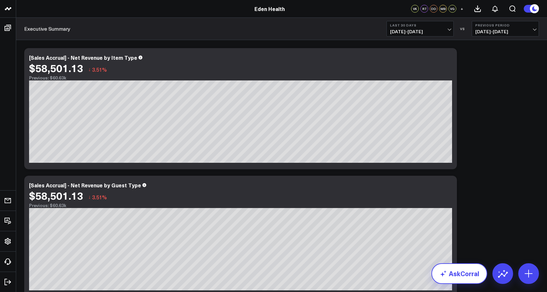
click at [444, 276] on icon at bounding box center [444, 274] width 8 height 8
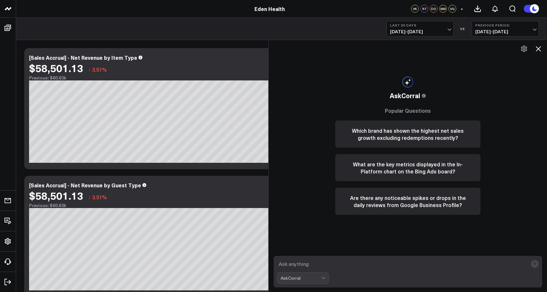
click at [333, 263] on textarea at bounding box center [402, 264] width 251 height 12
type textarea "what is the rebooking rate for september"
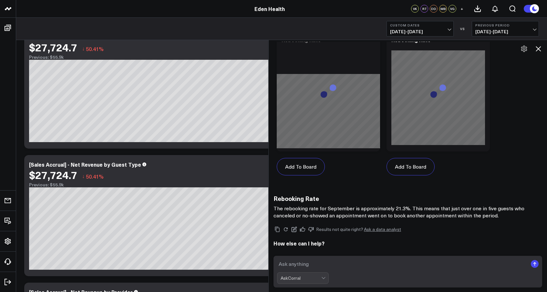
scroll to position [452, 0]
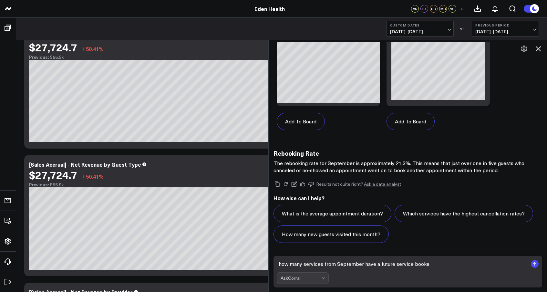
type textarea "how many services from September have a future service booked"
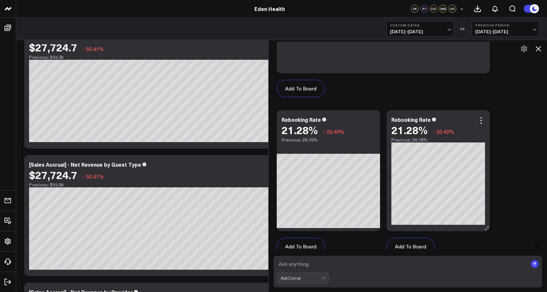
scroll to position [327, 0]
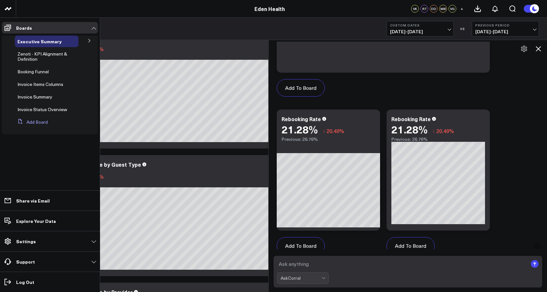
click at [32, 123] on button "Add Board" at bounding box center [31, 122] width 33 height 12
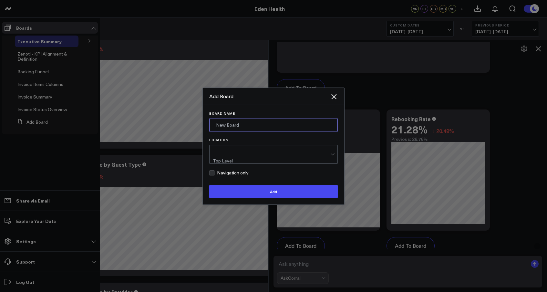
click at [249, 130] on input "Board Name" at bounding box center [273, 125] width 129 height 13
type input "EHC Path to Profitability"
click at [259, 158] on div "Top Level" at bounding box center [272, 154] width 118 height 18
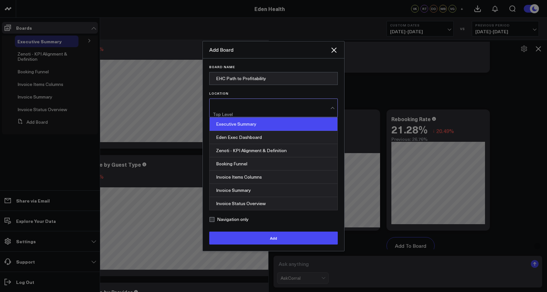
click at [251, 131] on div "Executive Summary" at bounding box center [274, 124] width 128 height 13
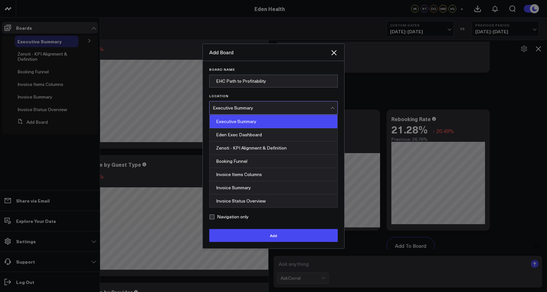
click at [245, 110] on div "Executive Summary" at bounding box center [272, 107] width 118 height 5
click at [246, 128] on div "Executive Summary" at bounding box center [274, 121] width 128 height 13
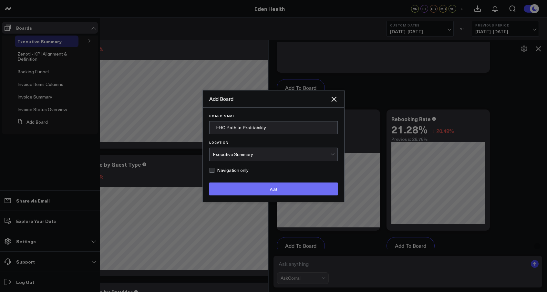
click at [262, 191] on button "Add" at bounding box center [273, 189] width 129 height 13
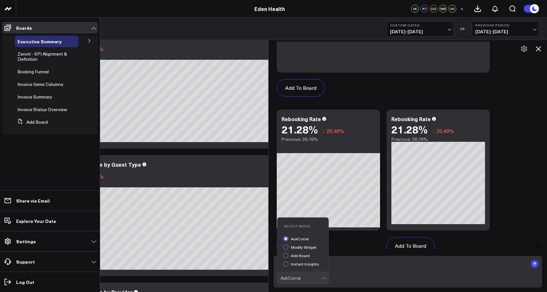
click at [322, 279] on div at bounding box center [323, 278] width 5 height 11
click at [286, 256] on div "Add Board" at bounding box center [305, 256] width 45 height 7
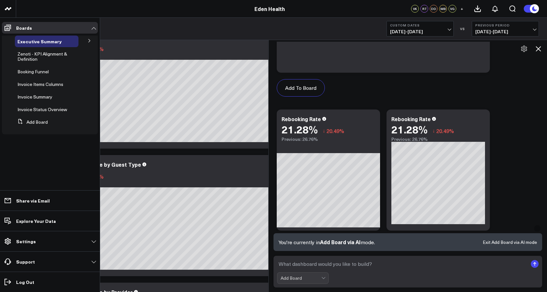
click at [314, 264] on textarea at bounding box center [402, 264] width 251 height 12
paste textarea "STEP 1 — SCHEMA CHECK 1) SHOW COLUMNS FROM invoices; 2) SHOW COLUMNS FROM invoi…"
type textarea "STEP 1 — SCHEMA CHECK 1) SHOW COLUMNS FROM invoices; 2) SHOW COLUMNS FROM invoi…"
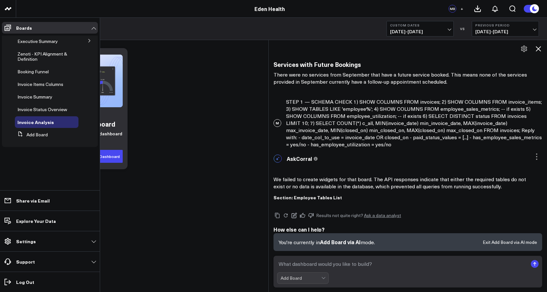
scroll to position [1156, 0]
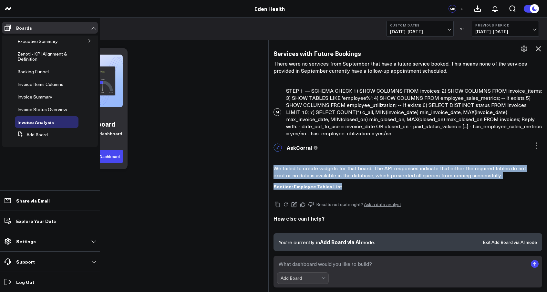
drag, startPoint x: 343, startPoint y: 187, endPoint x: 273, endPoint y: 168, distance: 72.6
click at [273, 168] on div "AskCorral This feature is experimental, yet powerful. Always check your answers…" at bounding box center [408, 185] width 278 height 91
copy div "We failed to create widgets for that board. The API responses indicate that eit…"
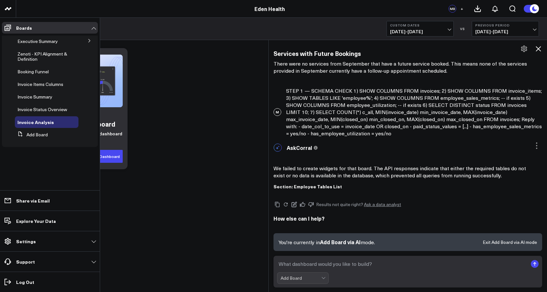
click at [309, 265] on textarea at bounding box center [402, 264] width 251 height 12
paste textarea "-- Use short aliases & auto-pick date column via COALESCE SET @s:=DATE_FORMAT(C…"
type textarea "-- Use short aliases & auto-pick date column via COALESCE SET @s:=DATE_FORMAT(C…"
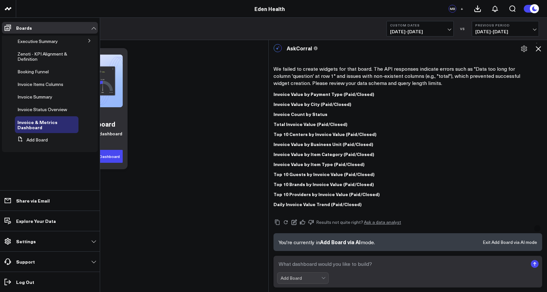
scroll to position [1382, 0]
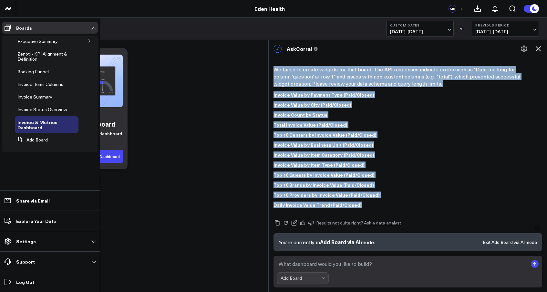
drag, startPoint x: 358, startPoint y: 206, endPoint x: 272, endPoint y: 65, distance: 165.1
click at [272, 65] on div "AskCorral This feature is experimental, yet powerful. Always check your answers…" at bounding box center [408, 145] width 278 height 209
copy div "We failed to create widgets for that board. The API responses indicate errors s…"
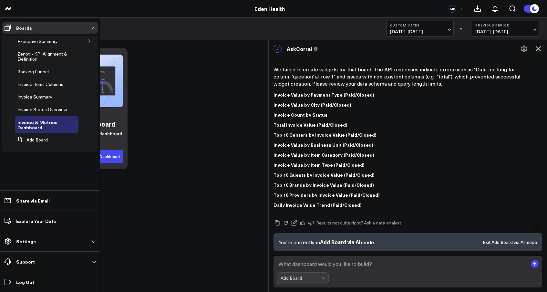
click at [153, 84] on div "Getting Started Auto-create your dashboard Add single widgets or the entire das…" at bounding box center [281, 109] width 521 height 128
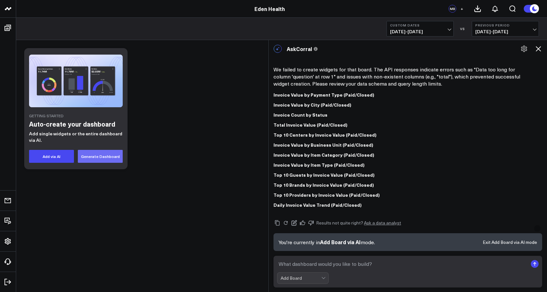
click at [106, 156] on button "Generate Dashboard" at bounding box center [100, 156] width 45 height 13
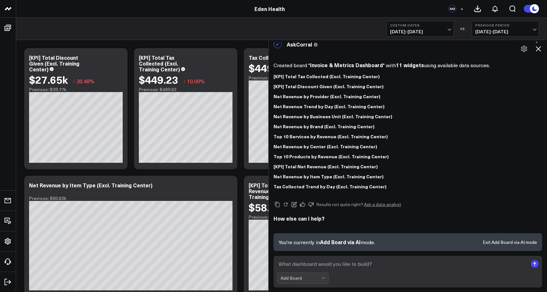
scroll to position [0, 0]
click at [315, 262] on textarea at bounding box center [402, 264] width 251 height 12
paste textarea "SELECT DATE_FORMAT(COALESCE(invoice_date,closed_on,created_at),'%Y-%m') x,SUM(t…"
type textarea "SELECT DATE_FORMAT(COALESCE(invoice_date,closed_on,created_at),'%Y-%m') x,SUM(t…"
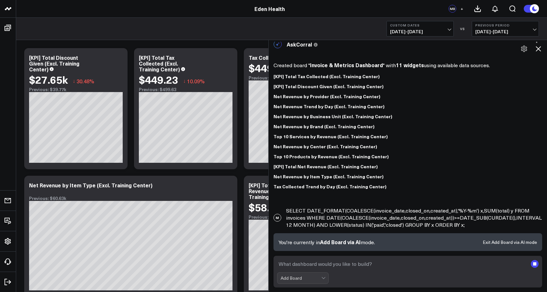
scroll to position [42, 0]
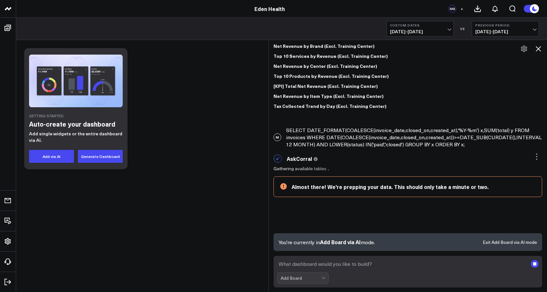
scroll to position [99, 0]
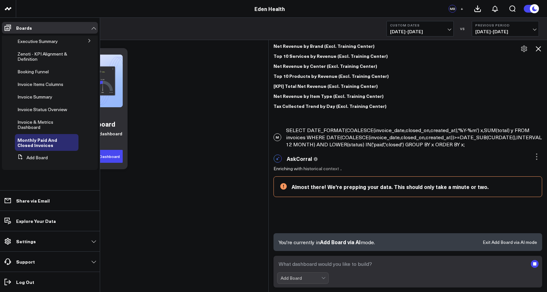
click at [89, 40] on icon at bounding box center [90, 41] width 4 height 4
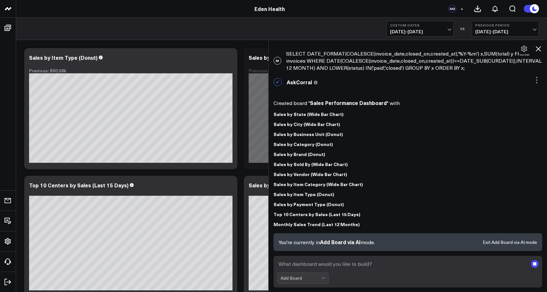
scroll to position [176, 0]
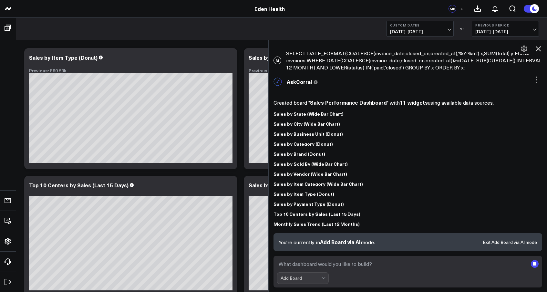
click at [539, 48] on icon at bounding box center [538, 48] width 5 height 5
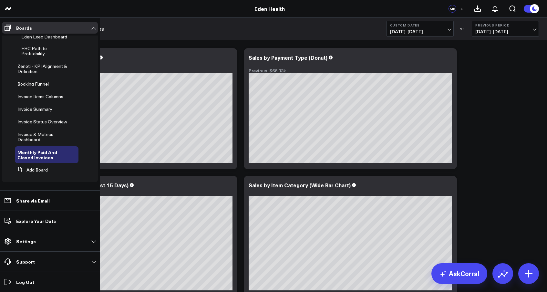
scroll to position [26, 0]
click at [41, 46] on span "EHC Path to Profitability" at bounding box center [34, 50] width 26 height 11
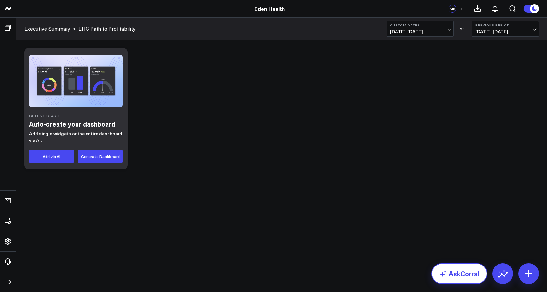
click at [448, 275] on link "AskCorral" at bounding box center [460, 273] width 56 height 21
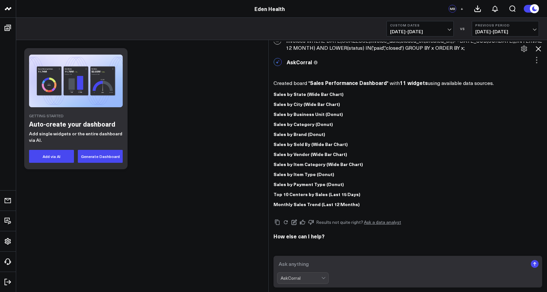
click at [326, 262] on textarea at bounding box center [402, 264] width 251 height 12
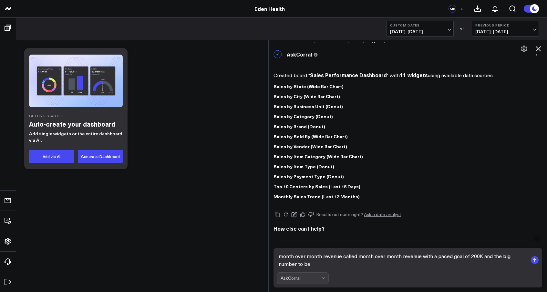
scroll to position [196, 0]
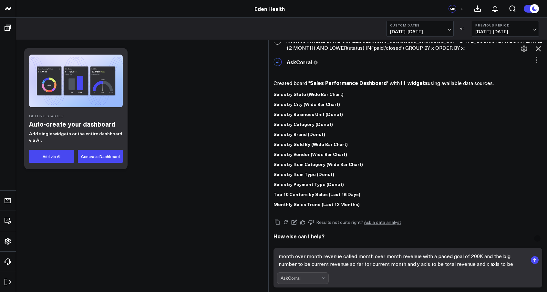
type textarea "month over month revenue called month over month revenue with a paced goal of 2…"
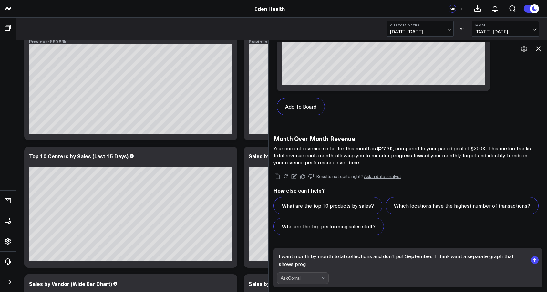
scroll to position [1157, 0]
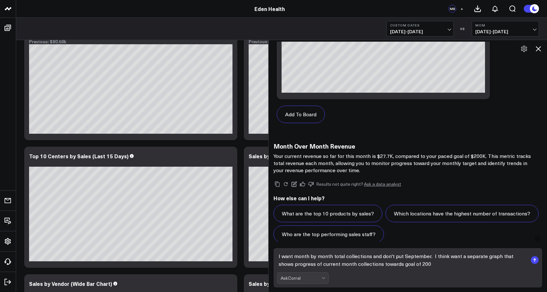
type textarea "I want month by month total collections and don't put September. I think want a…"
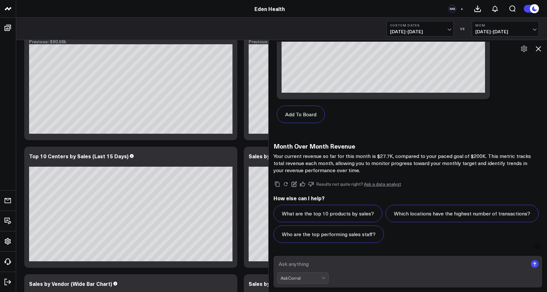
scroll to position [1134, 0]
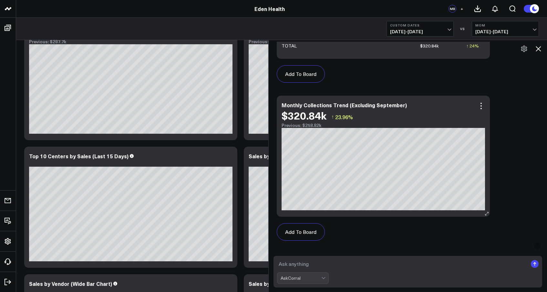
scroll to position [1680, 0]
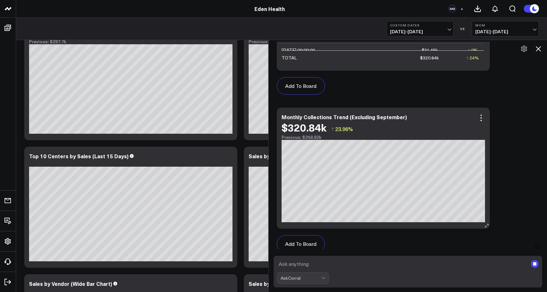
click at [317, 130] on div "$320.84k" at bounding box center [304, 127] width 45 height 12
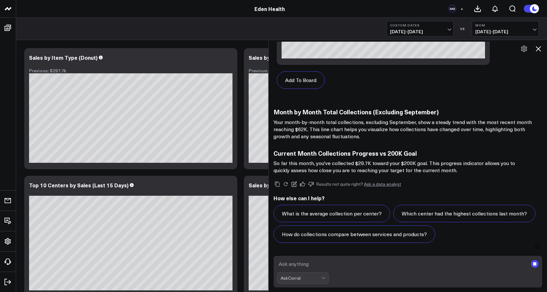
scroll to position [1817, 0]
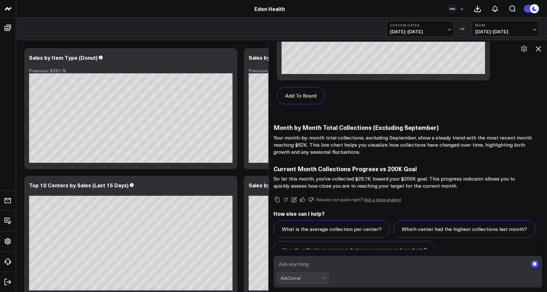
click at [540, 48] on icon at bounding box center [538, 48] width 5 height 5
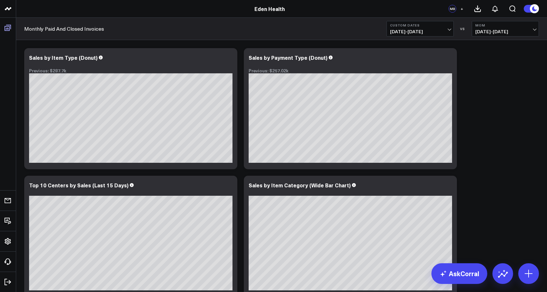
scroll to position [0, 0]
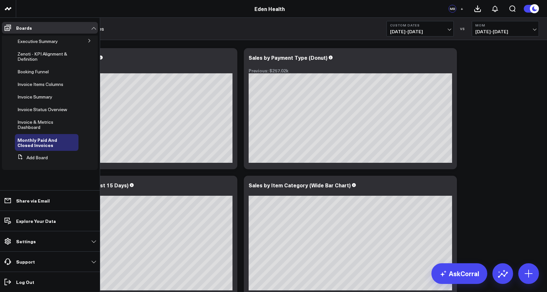
click at [87, 42] on button at bounding box center [89, 41] width 17 height 10
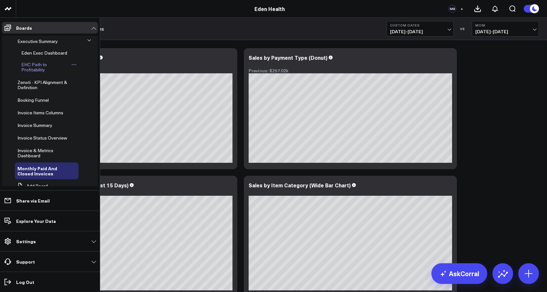
click at [38, 73] on span "EHC Path to Profitability" at bounding box center [34, 66] width 26 height 11
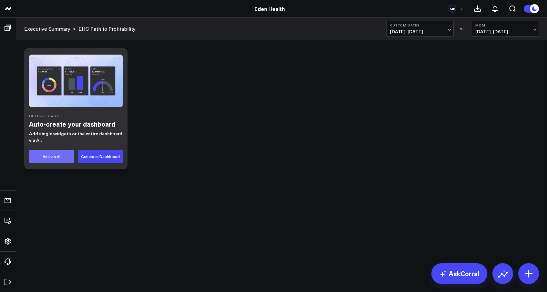
click at [51, 157] on button "Add via AI" at bounding box center [51, 156] width 45 height 13
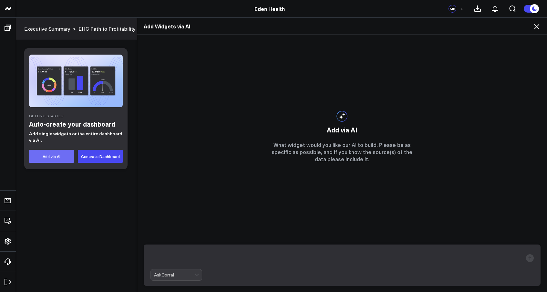
scroll to position [1273, 0]
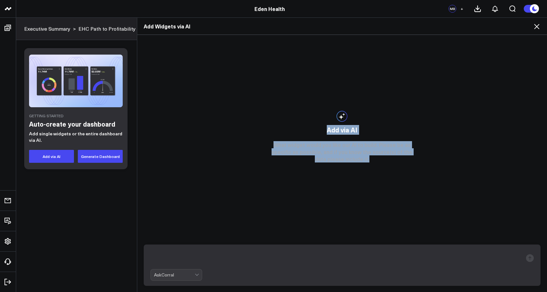
drag, startPoint x: 368, startPoint y: 160, endPoint x: 312, endPoint y: 115, distance: 71.7
click at [312, 115] on div "Add via AI What widget would you like our AI to build. Please be as specific as…" at bounding box center [342, 136] width 158 height 203
copy div "Add via AI What widget would you like our AI to build. Please be as specific as…"
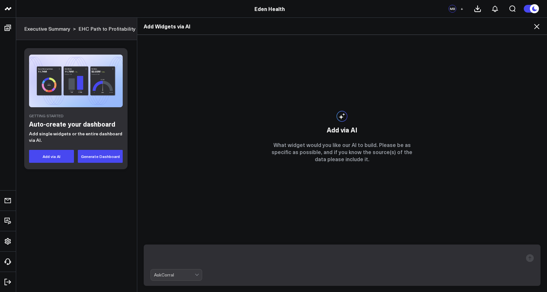
click at [190, 255] on textarea at bounding box center [337, 258] width 373 height 17
paste textarea "Title: Rebook Rate (Daily) Type: line Source: employee_sales_metrics SQL: SELEC…"
type textarea "Title: Rebook Rate (Daily) Type: line Source: employee_sales_metrics SQL: SELEC…"
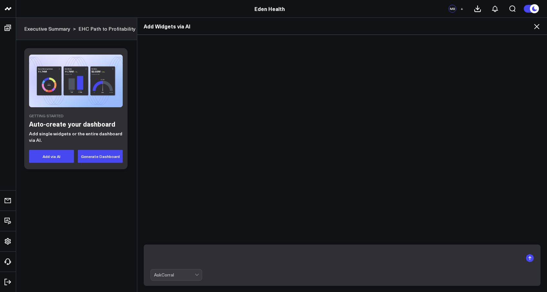
scroll to position [0, 0]
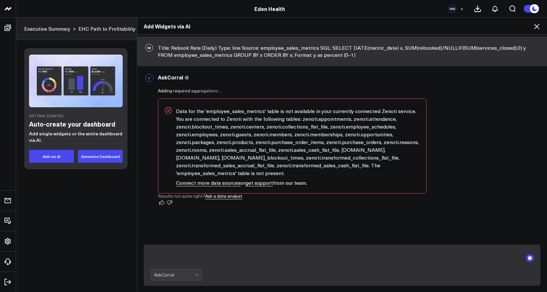
drag, startPoint x: 284, startPoint y: 176, endPoint x: 169, endPoint y: 110, distance: 132.2
click at [176, 110] on div "Data for the 'employee_sales_metrics' table is not available in your currently …" at bounding box center [298, 146] width 244 height 79
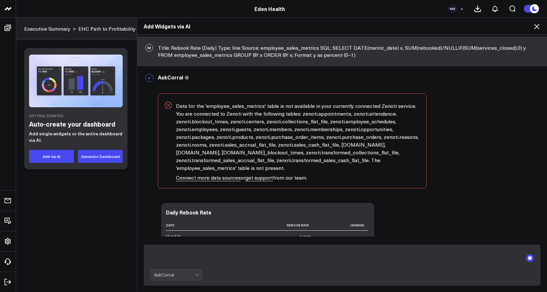
scroll to position [292, 0]
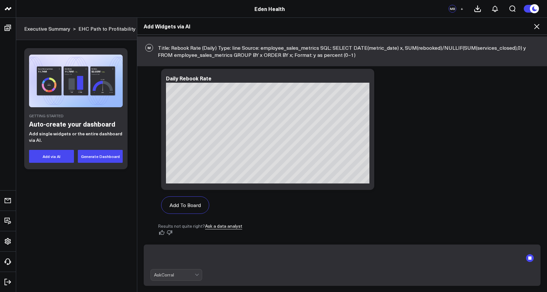
click at [206, 257] on textarea at bounding box center [337, 258] width 373 height 17
paste textarea "Please run and reply with the column names only (no widgets yet): SHOW COLUMNS …"
type textarea "Please run and reply with the column names only (no widgets yet): SHOW COLUMNS …"
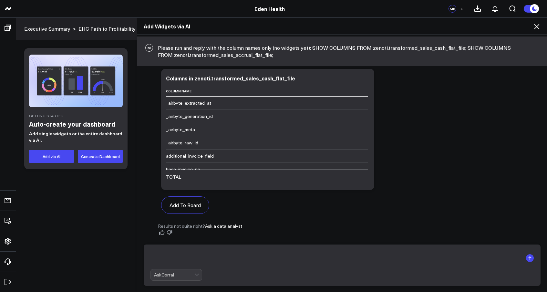
scroll to position [681, 0]
paste textarea "Please run and reply with the column names only (no widgets yet): SHOW COLUMNS …"
type textarea "Please run and reply with the column names only (no widgets yet): SHOW COLUMNS …"
paste textarea "SELECT DATE_FORMAT(DATE(DATE_COL),'%Y-%m') x, SUM(AMOUNT_COL) y FROM zenoti.tra…"
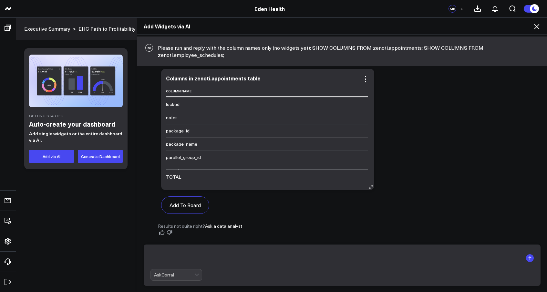
type textarea "SELECT DATE_FORMAT(DATE(DATE_COL),'%Y-%m') x, SUM(AMOUNT_COL) y FROM zenoti.tra…"
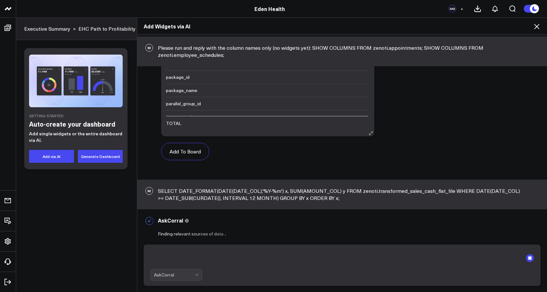
scroll to position [1123, 0]
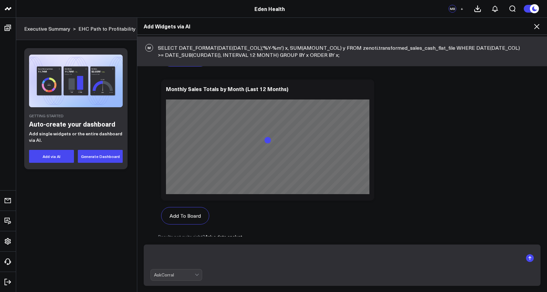
scroll to position [1458, 0]
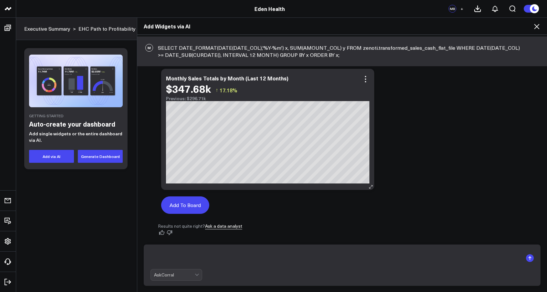
click at [186, 208] on button "Add To Board" at bounding box center [185, 204] width 48 height 17
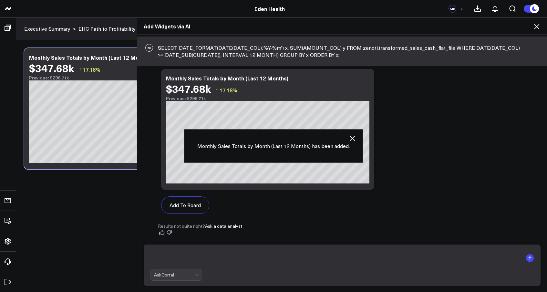
click at [215, 255] on textarea at bounding box center [337, 258] width 373 height 17
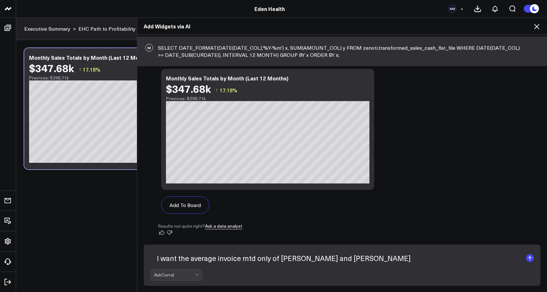
click at [240, 259] on textarea "I want the average invoice mtd only of Christy, Christina and Ella" at bounding box center [337, 258] width 373 height 17
type textarea "I want the average invoice order mtd only of Christy, Christina and Ella"
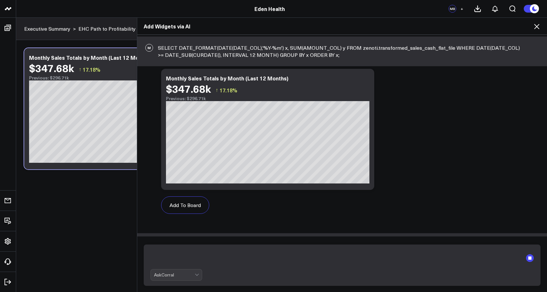
scroll to position [1504, 0]
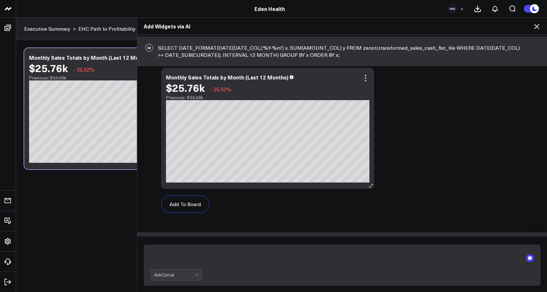
scroll to position [1438, 0]
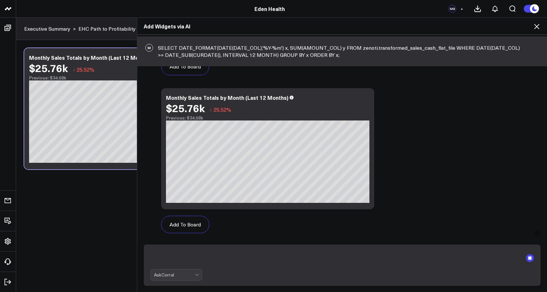
click at [540, 27] on icon at bounding box center [537, 27] width 8 height 8
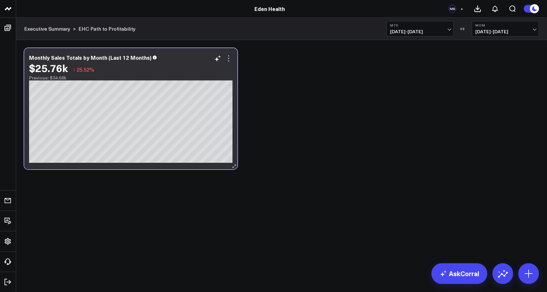
click at [228, 61] on icon at bounding box center [229, 59] width 8 height 8
click at [443, 277] on link "AskCorral" at bounding box center [460, 273] width 56 height 21
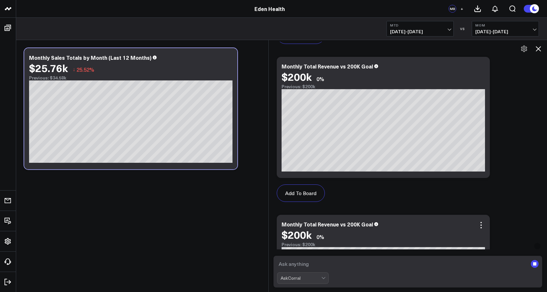
scroll to position [920, 0]
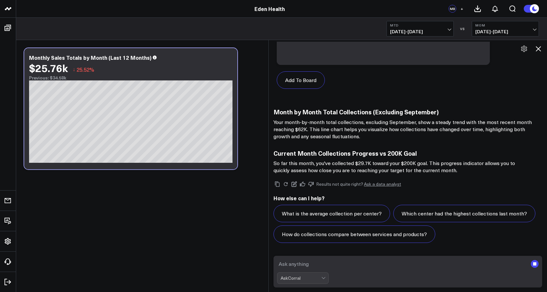
scroll to position [1832, 0]
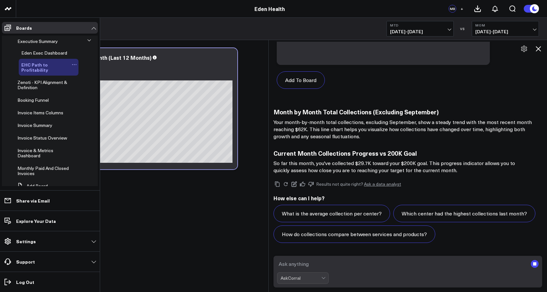
click at [33, 72] on span "EHC Path to Profitability" at bounding box center [34, 67] width 27 height 12
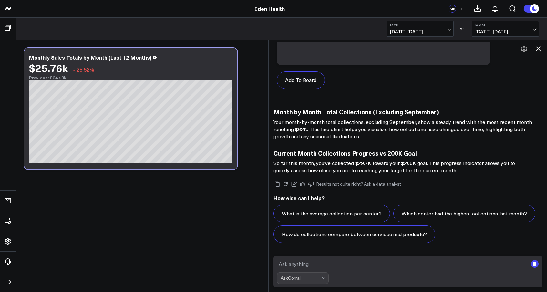
click at [538, 47] on icon at bounding box center [539, 49] width 8 height 8
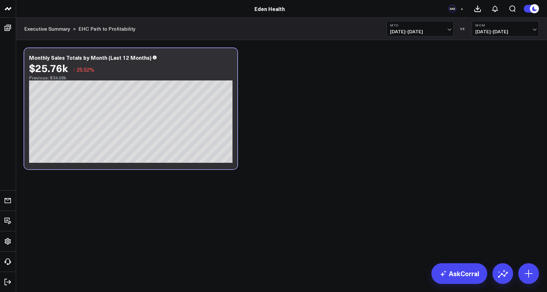
scroll to position [0, 0]
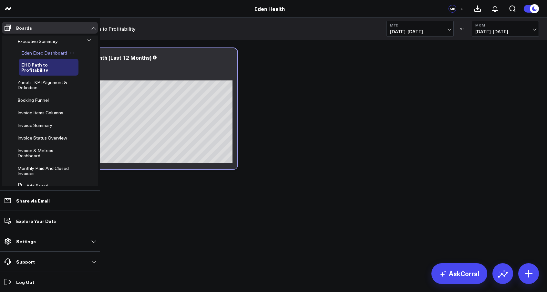
click at [35, 56] on span "Eden Exec Dashboard" at bounding box center [44, 53] width 46 height 6
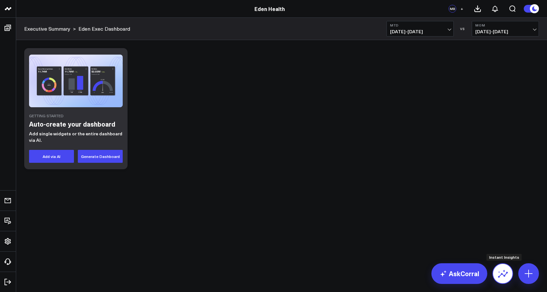
click at [503, 272] on icon at bounding box center [503, 273] width 10 height 10
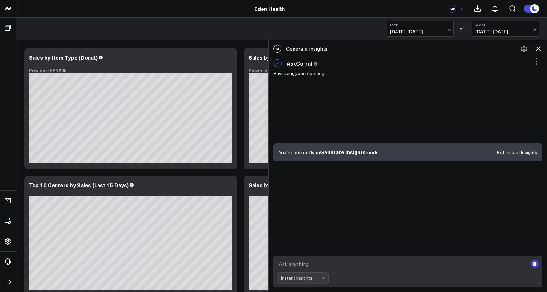
click at [538, 47] on icon at bounding box center [539, 49] width 8 height 8
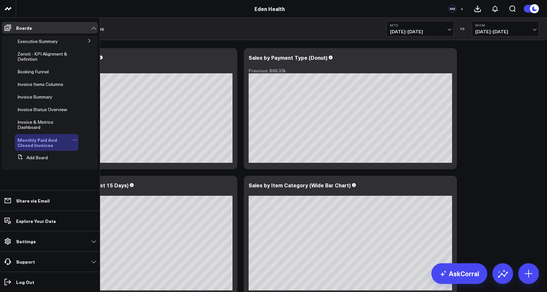
click at [75, 141] on icon at bounding box center [74, 139] width 5 height 5
click at [98, 186] on button "Delete Board" at bounding box center [106, 186] width 52 height 13
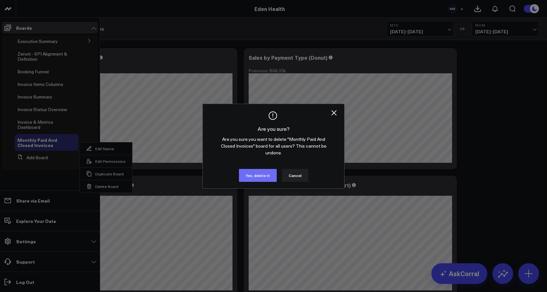
click at [261, 176] on button "Yes, delete it" at bounding box center [258, 175] width 38 height 13
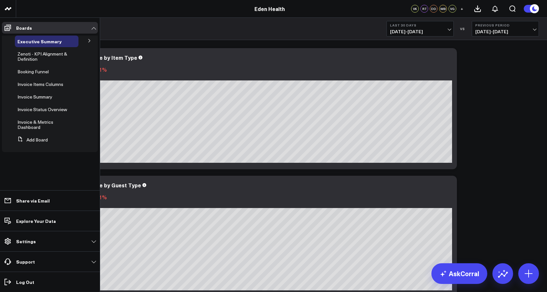
click at [88, 42] on icon at bounding box center [90, 41] width 4 height 4
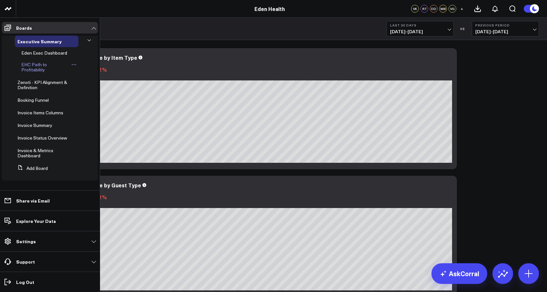
click at [39, 66] on span "EHC Path to Profitability" at bounding box center [34, 66] width 26 height 11
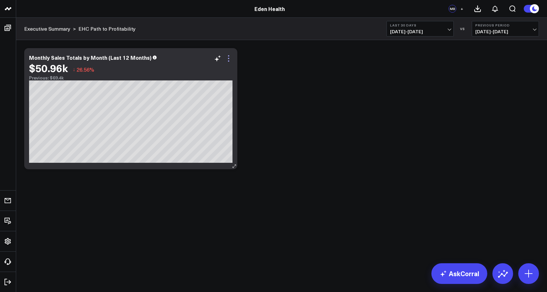
click at [228, 60] on icon at bounding box center [229, 59] width 8 height 8
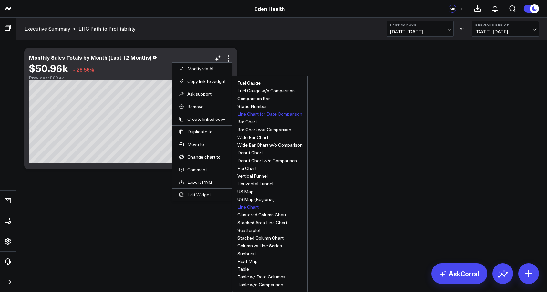
click at [251, 206] on button "Line Chart" at bounding box center [247, 207] width 21 height 5
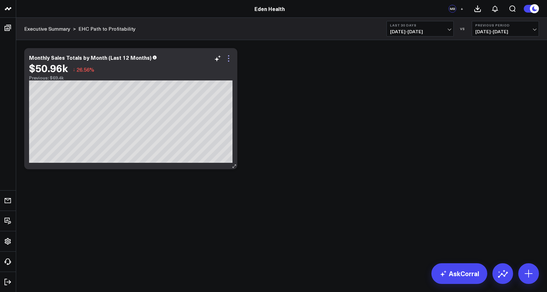
click at [228, 61] on icon at bounding box center [228, 60] width 1 height 1
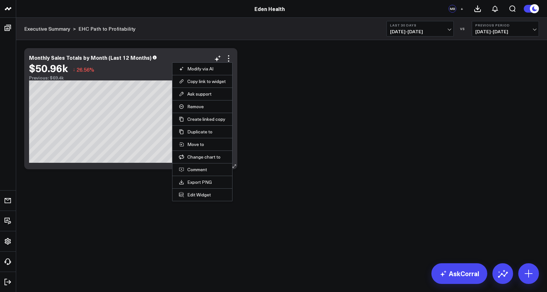
click at [206, 198] on li "Edit Widget" at bounding box center [202, 194] width 60 height 13
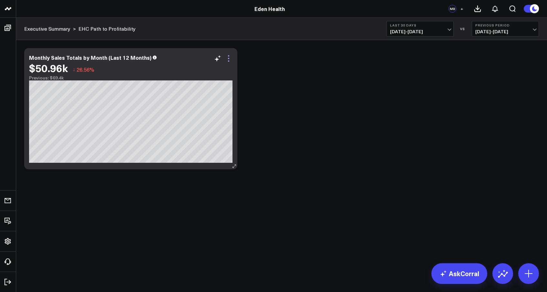
click at [231, 59] on icon at bounding box center [229, 59] width 8 height 8
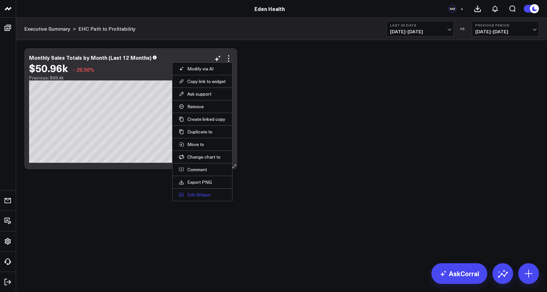
click at [195, 195] on button "Edit Widget" at bounding box center [202, 195] width 47 height 6
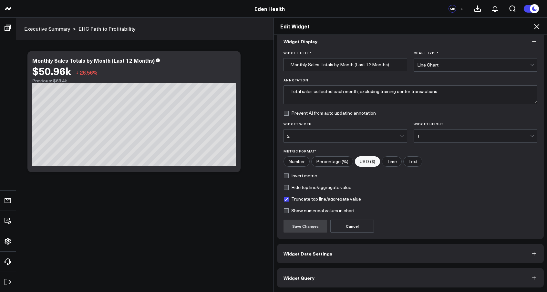
scroll to position [8, 0]
click at [531, 254] on icon "button" at bounding box center [534, 253] width 6 height 6
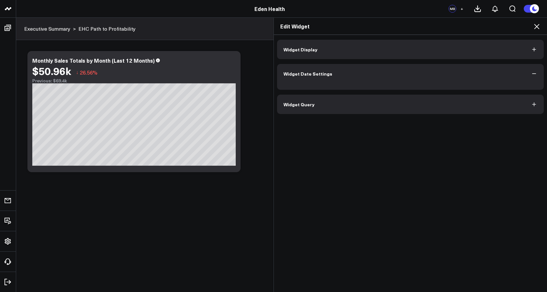
scroll to position [0, 0]
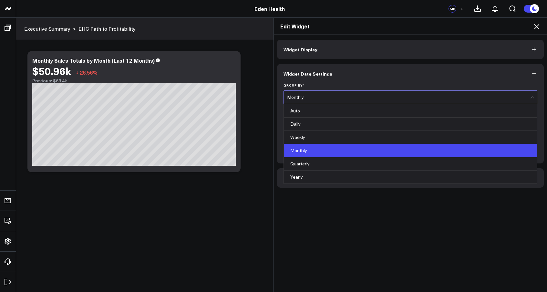
click at [393, 103] on div "Monthly" at bounding box center [408, 97] width 243 height 13
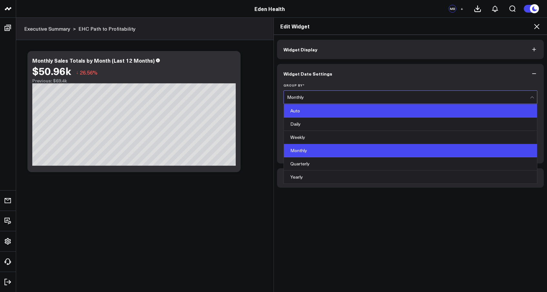
click at [372, 112] on div "Auto" at bounding box center [410, 110] width 253 height 13
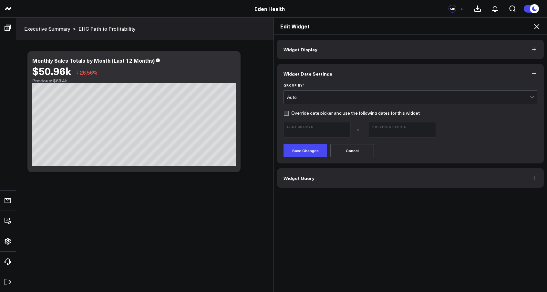
click at [287, 114] on label "Override date picker and use the following dates for this widget" at bounding box center [352, 112] width 136 height 5
click at [287, 114] on input "Override date picker and use the following dates for this widget" at bounding box center [286, 112] width 5 height 5
checkbox input "true"
click at [347, 131] on span "08/15/25 - 09/13/25" at bounding box center [317, 132] width 60 height 5
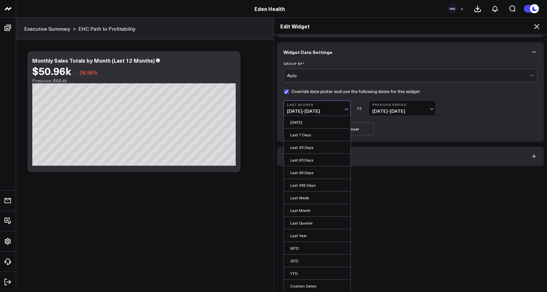
scroll to position [22, 0]
click at [312, 286] on link "Custom Dates" at bounding box center [317, 286] width 67 height 12
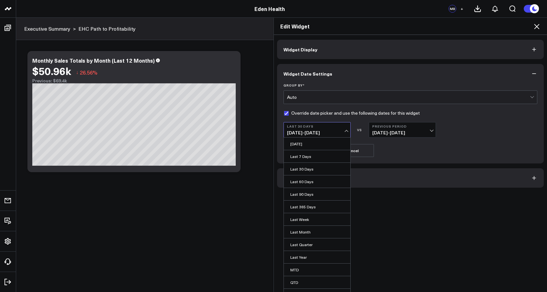
select select "8"
select select "2025"
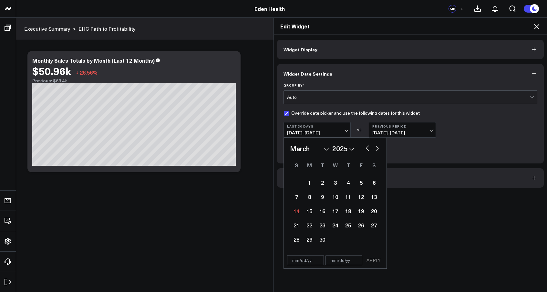
select select "2"
select select "2025"
click at [425, 174] on button "Widget Query" at bounding box center [410, 177] width 267 height 19
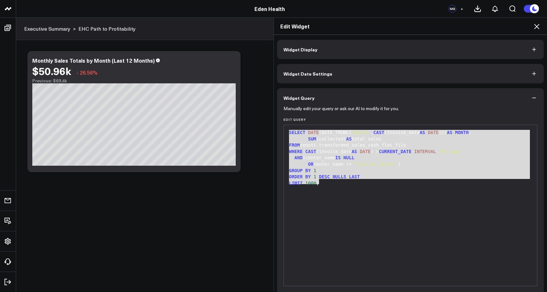
drag, startPoint x: 326, startPoint y: 185, endPoint x: 279, endPoint y: 130, distance: 72.2
click at [279, 130] on div "Manually edit your query or ask our AI to modify it for you. Edit Query 9 1 2 3…" at bounding box center [410, 210] width 267 height 204
click at [389, 174] on div "ORDER BY 1 DESC NULLS LAST" at bounding box center [410, 177] width 247 height 6
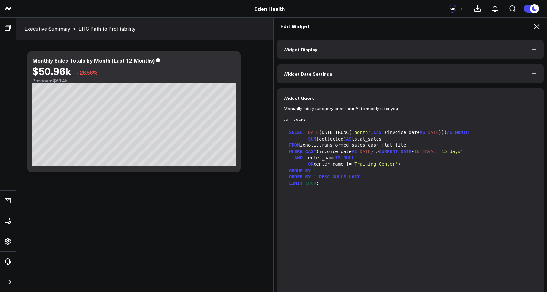
click at [339, 132] on div "SELECT DATE (DATE_TRUNC( 'month' , CAST (invoice_date AS DATE ))) AS MONTH ," at bounding box center [410, 133] width 247 height 6
click at [356, 131] on span "'month'" at bounding box center [361, 132] width 19 height 5
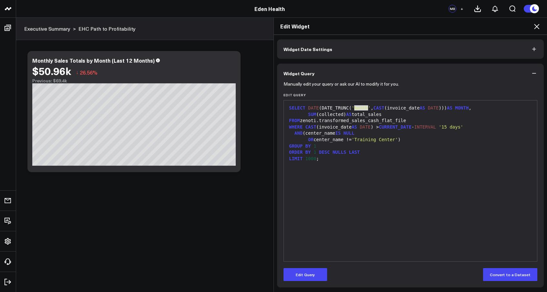
scroll to position [25, 0]
click at [310, 275] on button "Edit Query" at bounding box center [306, 274] width 44 height 13
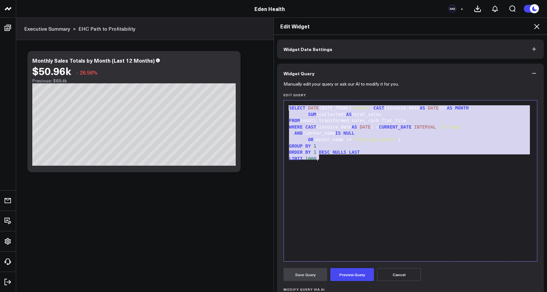
drag, startPoint x: 333, startPoint y: 160, endPoint x: 277, endPoint y: 81, distance: 97.4
click at [277, 81] on div "Widget Display Widget Date Settings Widget Query Manually edit your query or as…" at bounding box center [410, 163] width 273 height 257
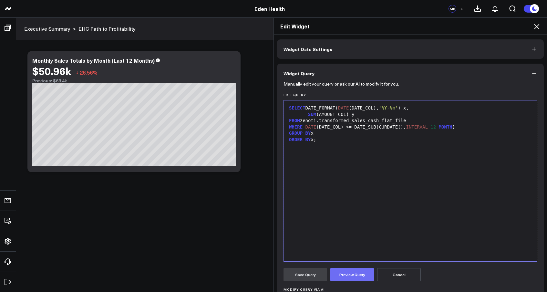
click at [337, 275] on button "Preview Query" at bounding box center [352, 274] width 44 height 13
click at [355, 125] on div "WHERE DATE (DATE_COL) >= DATE_SUB(CURDATE(), INTERVAL 12 MONTH )" at bounding box center [410, 127] width 247 height 6
click at [344, 117] on div "SUM (AMOUNT_COL) y" at bounding box center [410, 114] width 247 height 6
click at [394, 276] on button "Cancel" at bounding box center [399, 274] width 44 height 13
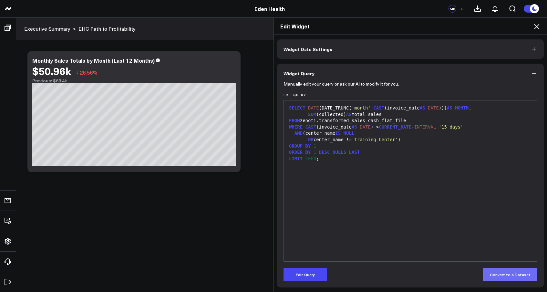
click at [493, 277] on button "Convert to a Dataset" at bounding box center [510, 274] width 54 height 13
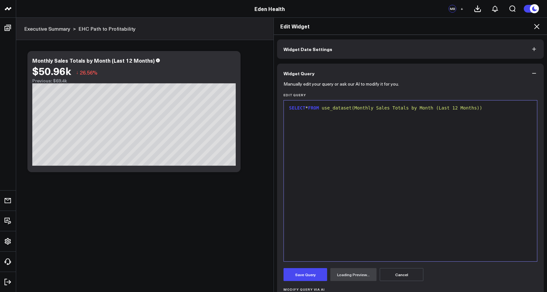
click at [398, 111] on div "SELECT * FROM use_dataset(Monthly Sales Totals by Month (Last 12 Months))" at bounding box center [410, 181] width 247 height 154
click at [307, 275] on button "Save Query" at bounding box center [306, 274] width 44 height 13
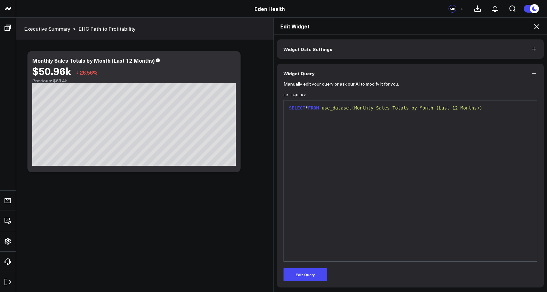
click at [403, 116] on div "SELECT * FROM use_dataset(Monthly Sales Totals by Month (Last 12 Months))" at bounding box center [410, 181] width 247 height 154
click at [531, 73] on icon "button" at bounding box center [534, 73] width 6 height 6
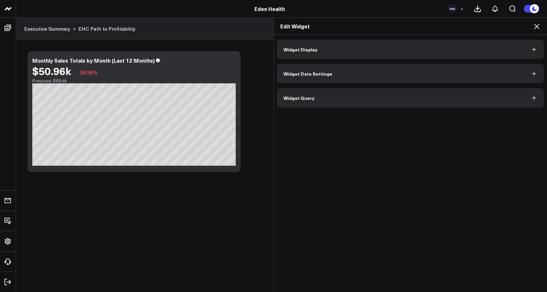
scroll to position [0, 0]
click at [535, 98] on icon "button" at bounding box center [534, 98] width 6 height 6
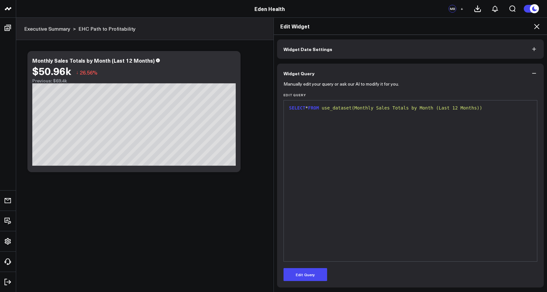
scroll to position [25, 0]
click at [312, 275] on button "Edit Query" at bounding box center [306, 274] width 44 height 13
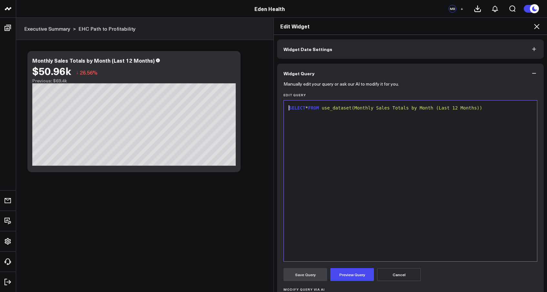
drag, startPoint x: 490, startPoint y: 104, endPoint x: 372, endPoint y: 101, distance: 117.6
click at [372, 101] on div "9 1 › SELECT * FROM use_dataset(Monthly Sales Totals by Month (Last 12 Months))" at bounding box center [411, 181] width 254 height 162
click at [482, 106] on span "use_dataset(Monthly Sales Totals by Month (Last 12 Months))" at bounding box center [402, 107] width 161 height 5
drag, startPoint x: 492, startPoint y: 108, endPoint x: 342, endPoint y: 110, distance: 149.6
click at [342, 110] on div "SELECT * FROM use_dataset(Monthly Sales Totals by Month (Last 12 Months))" at bounding box center [410, 108] width 247 height 6
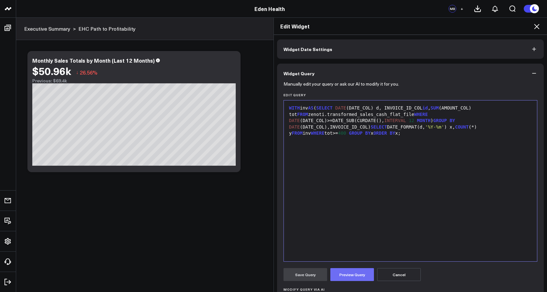
click at [345, 277] on button "Preview Query" at bounding box center [352, 274] width 44 height 13
click at [346, 124] on div "WITH inv AS ( SELECT DATE (DATE_COL) d, INVOICE_ID_COL id , SUM (AMOUNT_COL) to…" at bounding box center [410, 121] width 247 height 32
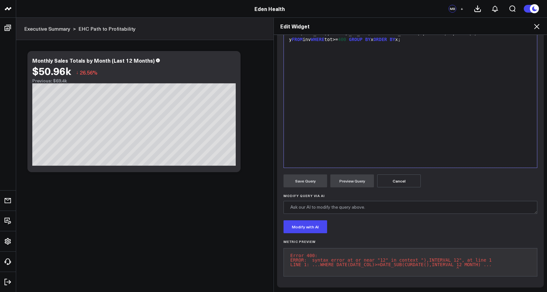
scroll to position [123, 0]
click at [309, 225] on button "Modify with AI" at bounding box center [306, 226] width 44 height 13
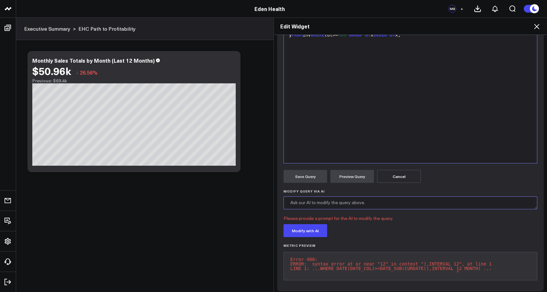
click at [347, 204] on textarea "Modify Query via AI" at bounding box center [411, 202] width 254 height 13
click at [312, 231] on button "Modify with AI" at bounding box center [306, 230] width 44 height 13
click at [315, 202] on textarea "Modify Query via AI" at bounding box center [411, 202] width 254 height 13
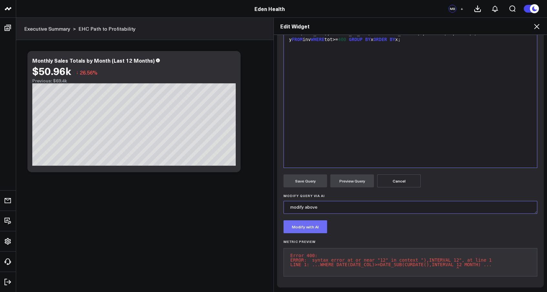
type textarea "modify above"
click at [311, 220] on button "Modify with AI" at bounding box center [306, 226] width 44 height 13
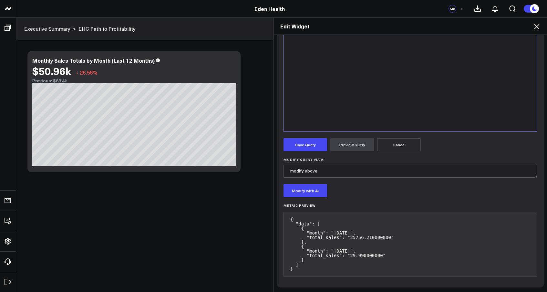
scroll to position [154, 0]
click at [301, 146] on button "Save Query" at bounding box center [306, 144] width 44 height 13
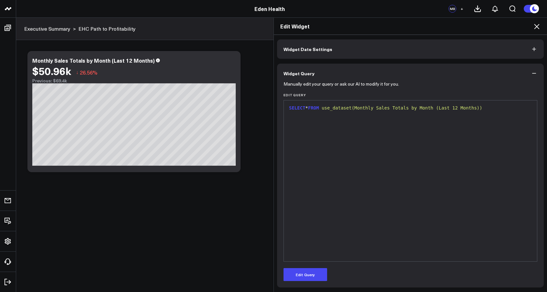
scroll to position [25, 0]
click at [313, 272] on button "Edit Query" at bounding box center [306, 274] width 44 height 13
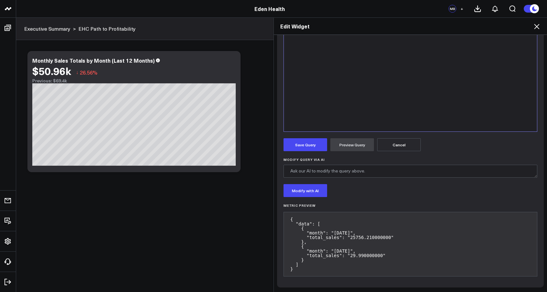
scroll to position [154, 0]
drag, startPoint x: 296, startPoint y: 271, endPoint x: 289, endPoint y: 208, distance: 63.1
click at [289, 208] on div "Metric Preview { "data": [ { "month": "2025-09-01", "total_sales": "25756.21000…" at bounding box center [411, 243] width 254 height 78
copy pre "{ "data": [ { "month": "2025-09-01", "total_sales": "25756.210000000" }, { "mon…"
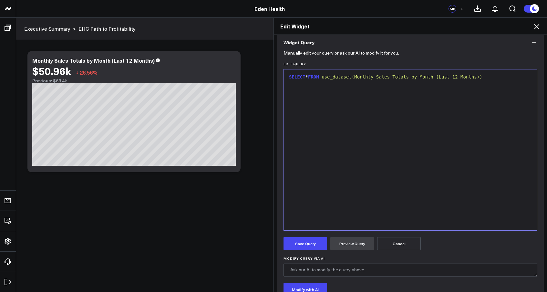
scroll to position [54, 0]
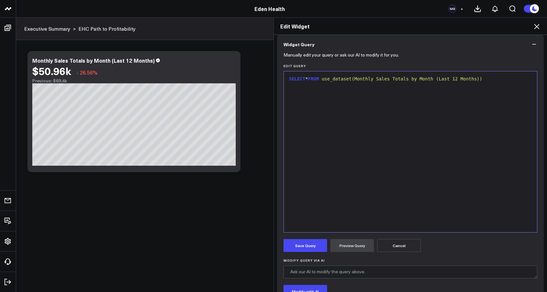
click at [500, 81] on div "SELECT * FROM use_dataset(Monthly Sales Totals by Month (Last 12 Months))" at bounding box center [410, 79] width 247 height 6
click at [498, 80] on div "SELECT * FROM use_dataset(Monthly Sales Totals by Month (Last 12 Months))" at bounding box center [410, 79] width 247 height 6
drag, startPoint x: 498, startPoint y: 80, endPoint x: 286, endPoint y: 78, distance: 212.6
click at [286, 78] on div "Selection deleted 9 1 › SELECT * FROM use_dataset(Monthly Sales Totals by Month…" at bounding box center [411, 152] width 254 height 162
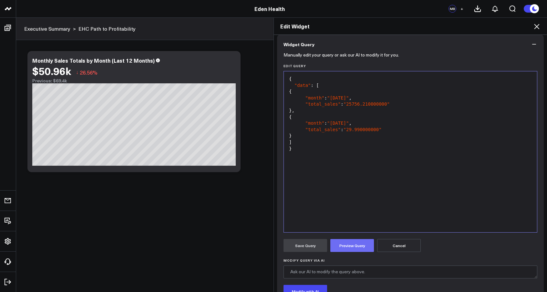
click at [346, 248] on button "Preview Query" at bounding box center [352, 245] width 44 height 13
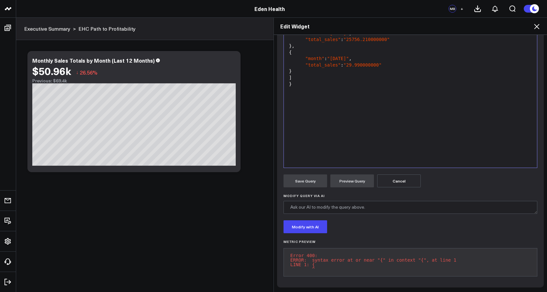
scroll to position [123, 0]
click at [536, 27] on icon at bounding box center [537, 27] width 8 height 8
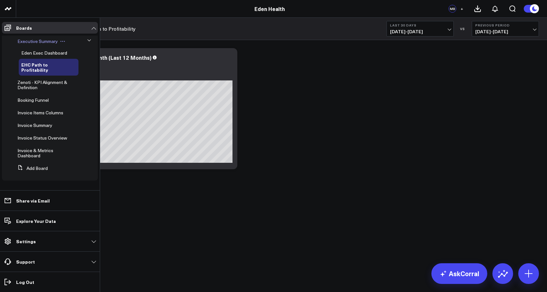
click at [28, 42] on span "Executive Summary" at bounding box center [37, 41] width 40 height 6
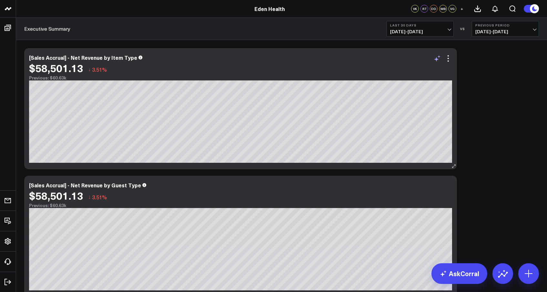
click at [438, 61] on icon at bounding box center [437, 59] width 8 height 8
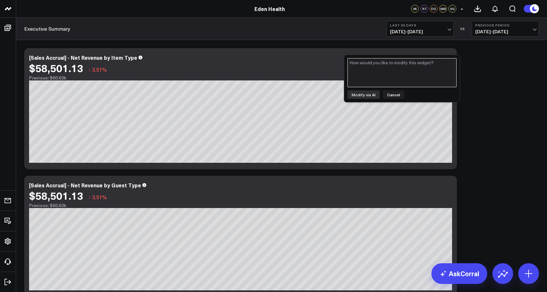
click at [416, 62] on textarea at bounding box center [402, 72] width 109 height 29
type textarea "instead of daily can you make this monthly with just one bar per month"
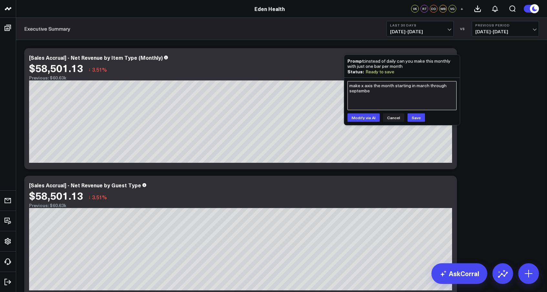
type textarea "make x axis the month starting in march through september"
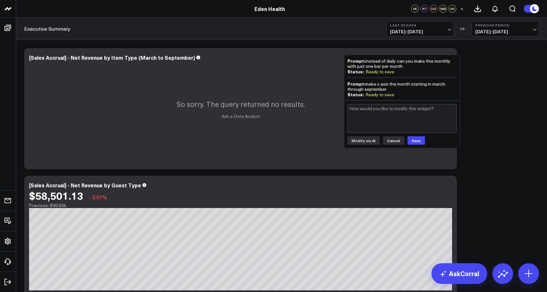
click at [391, 140] on button "Cancel" at bounding box center [393, 140] width 21 height 8
